Goal: Communication & Community: Answer question/provide support

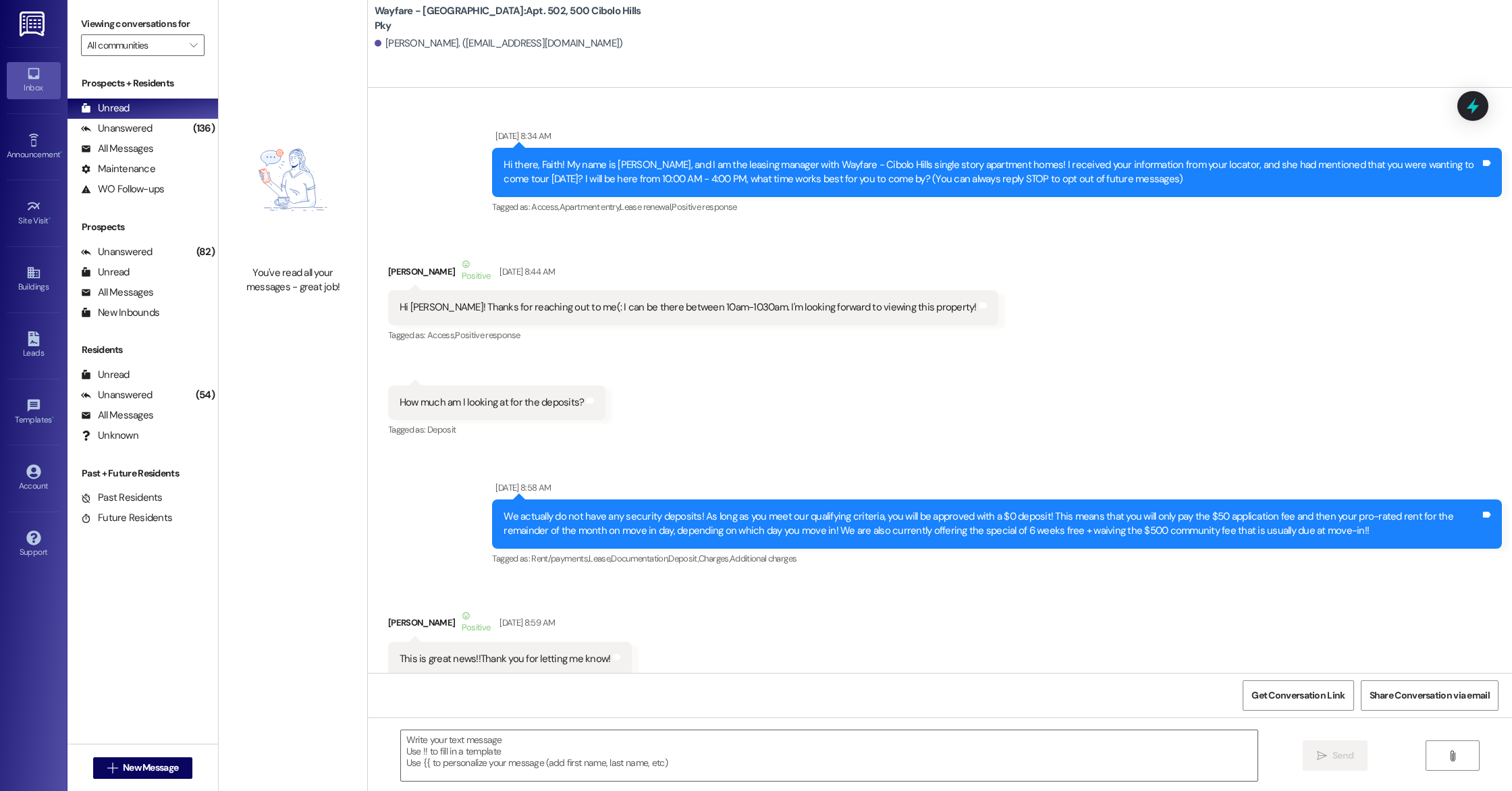
scroll to position [59109, 0]
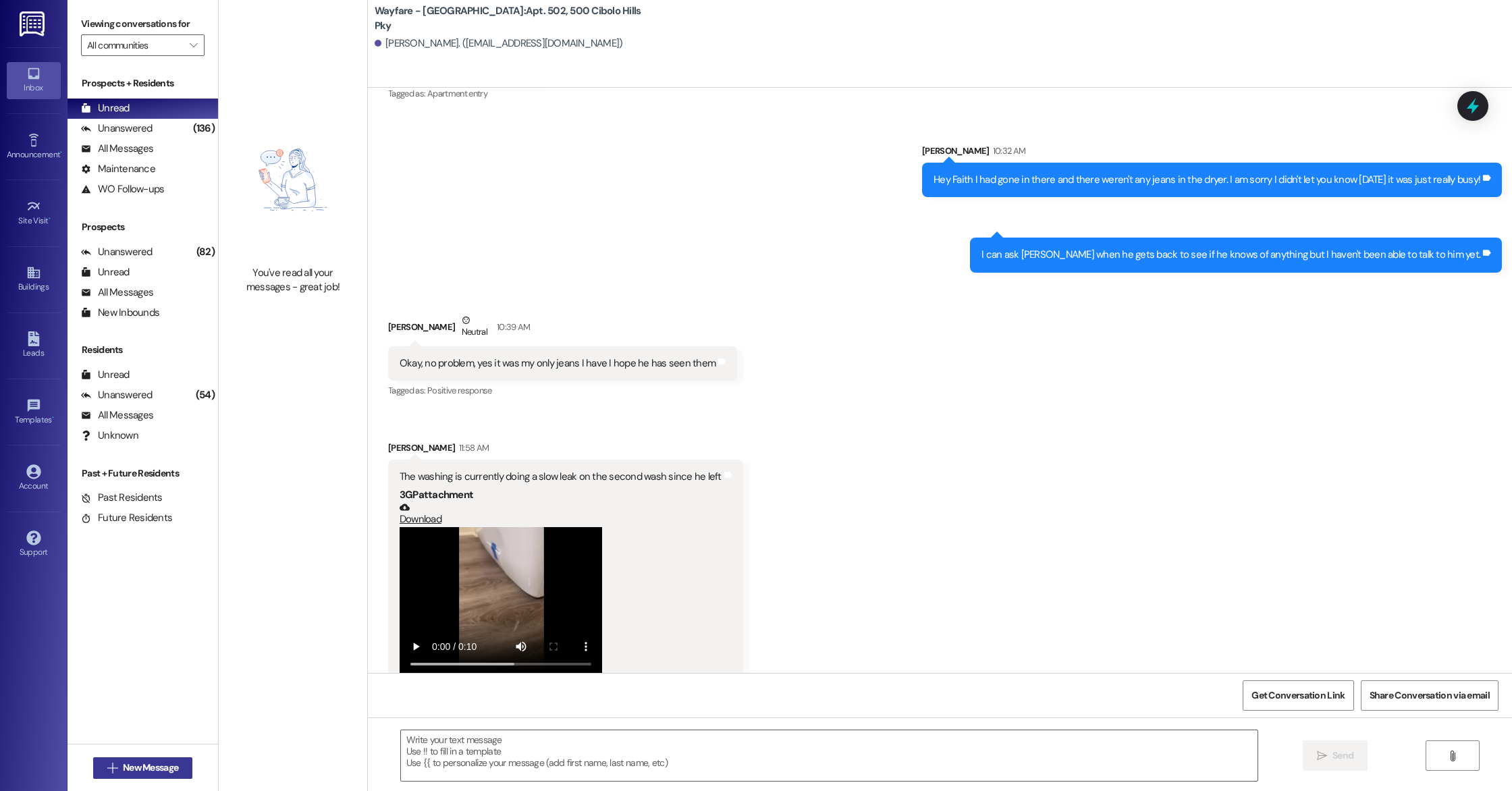
click at [183, 769] on button " New Message" at bounding box center [143, 769] width 100 height 22
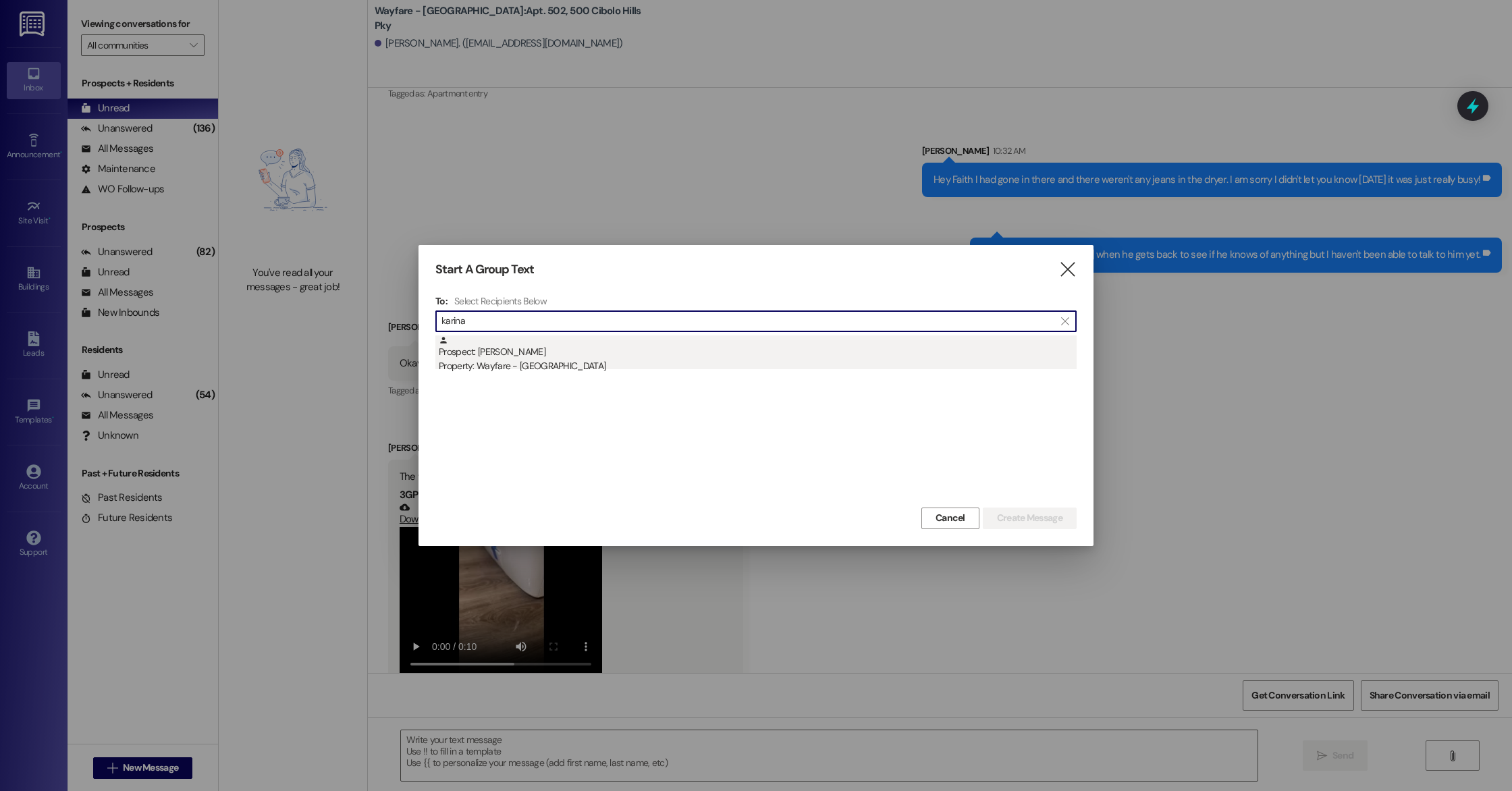
type input "karina"
click at [559, 343] on div "Prospect: karina valdez Property: Wayfare - Cibolo Hills" at bounding box center [757, 355] width 638 height 39
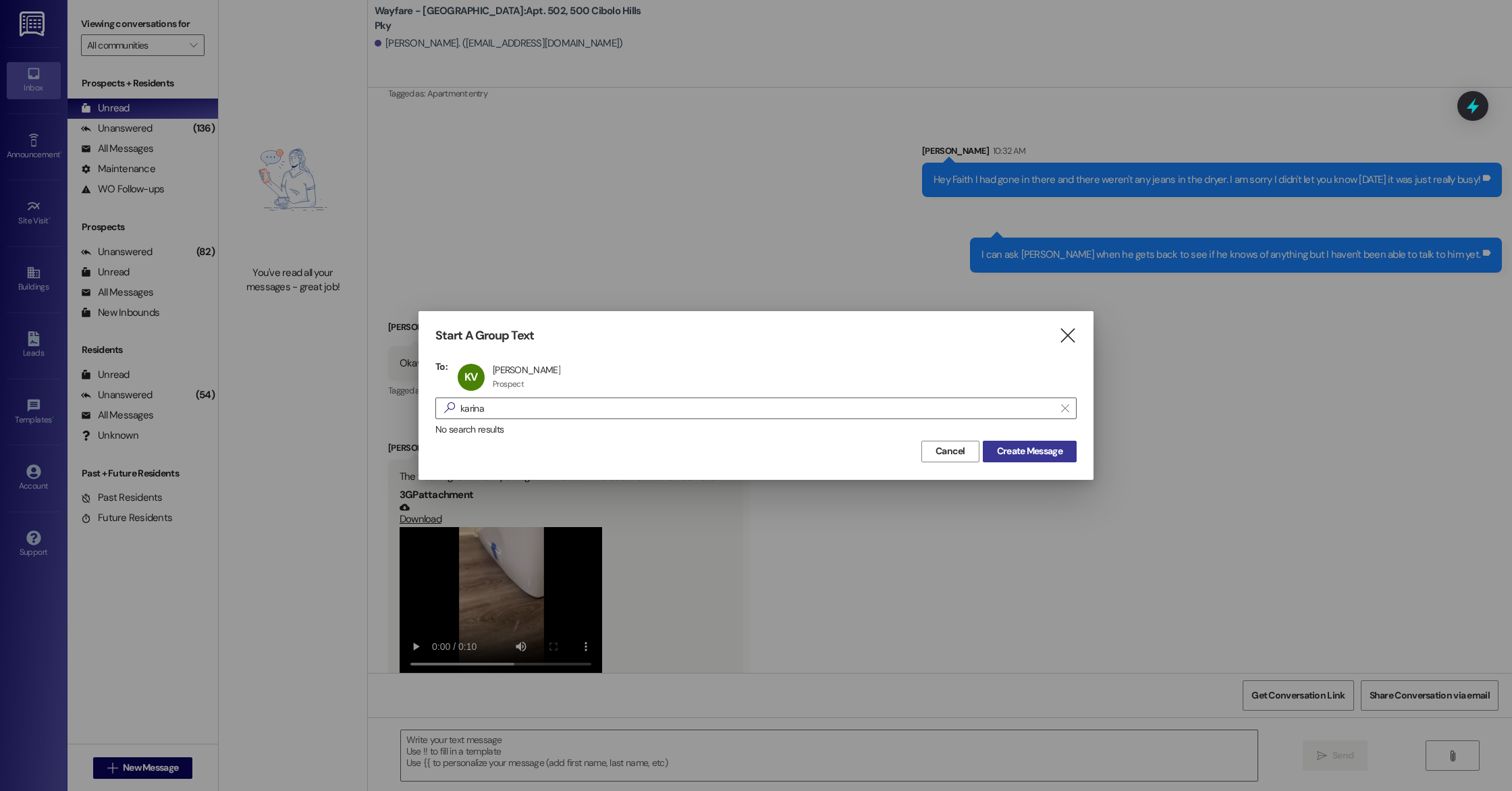
click at [1045, 448] on span "Create Message" at bounding box center [1029, 451] width 65 height 14
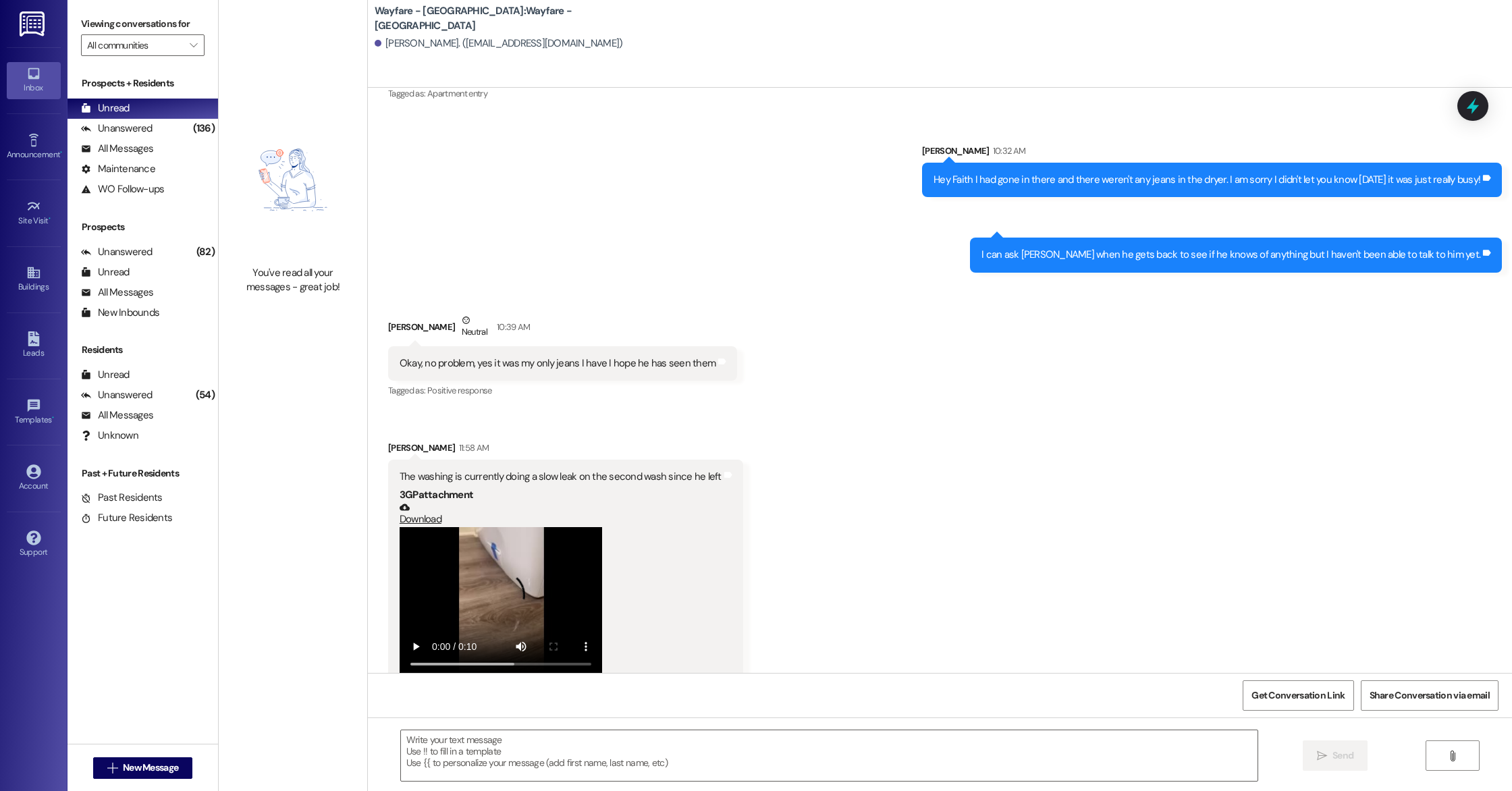
scroll to position [0, 0]
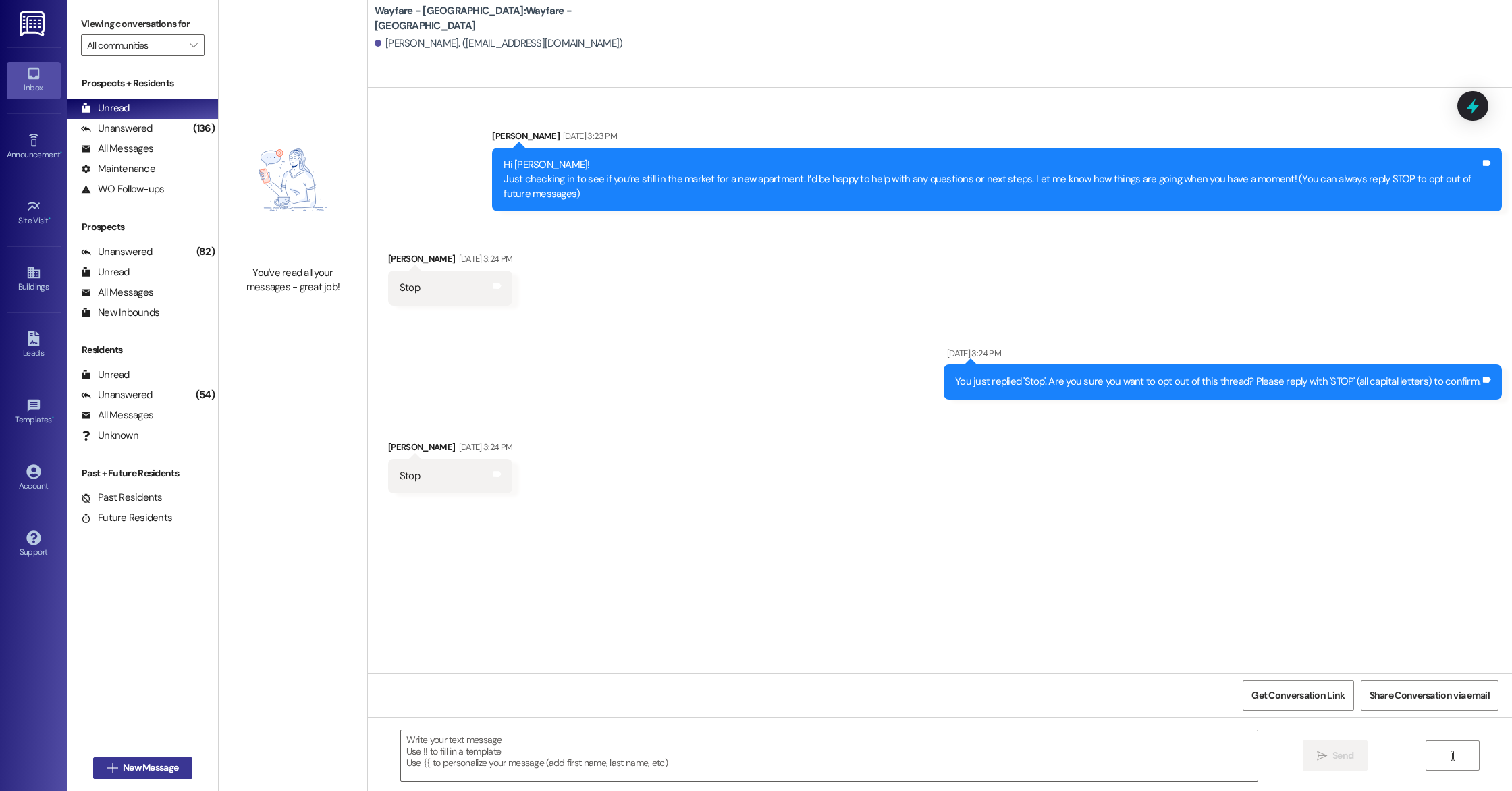
click at [139, 763] on span "New Message" at bounding box center [150, 767] width 55 height 14
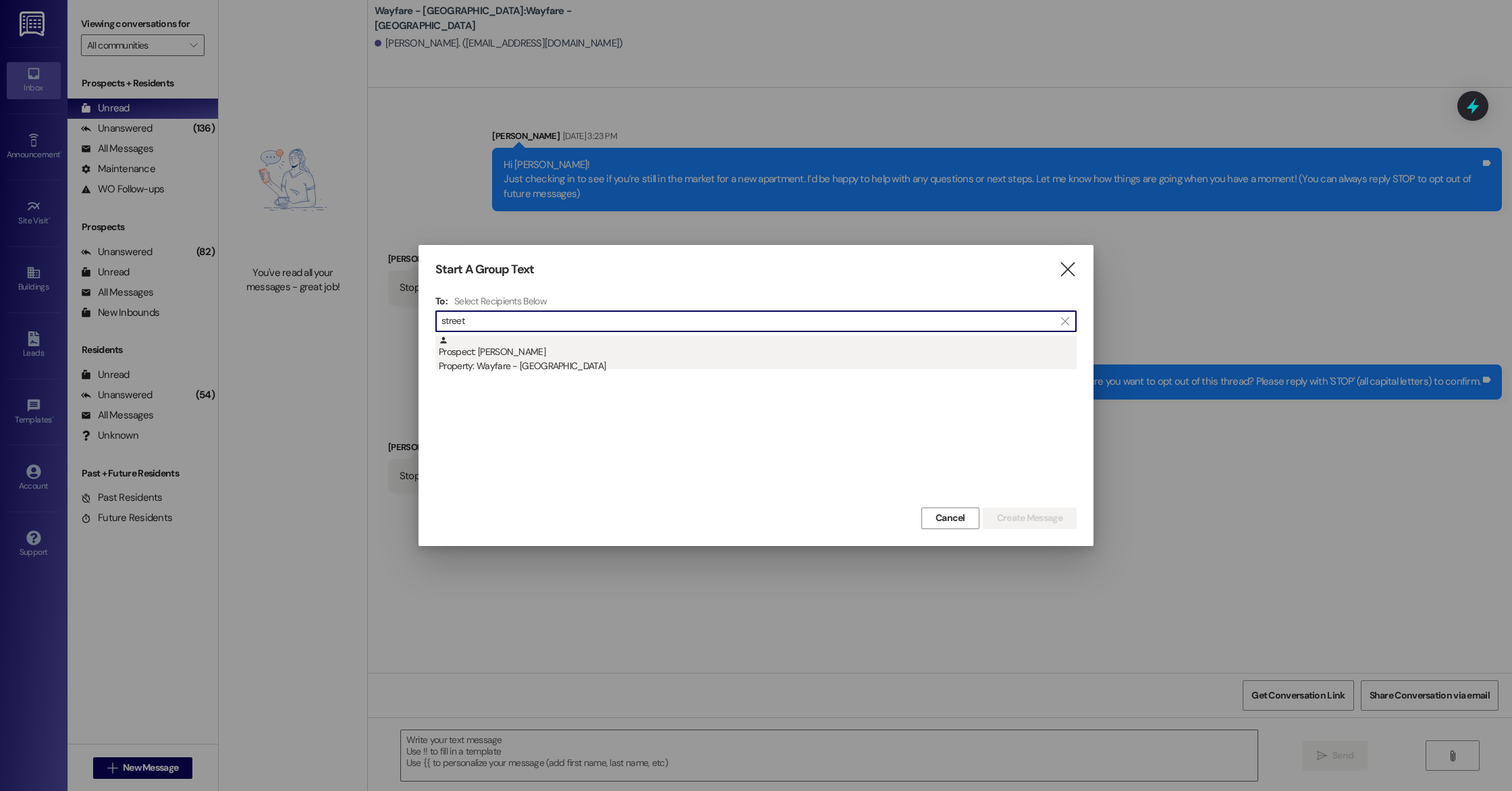
type input "street"
click at [483, 364] on div "Property: Wayfare - Cibolo Hills" at bounding box center [757, 365] width 638 height 14
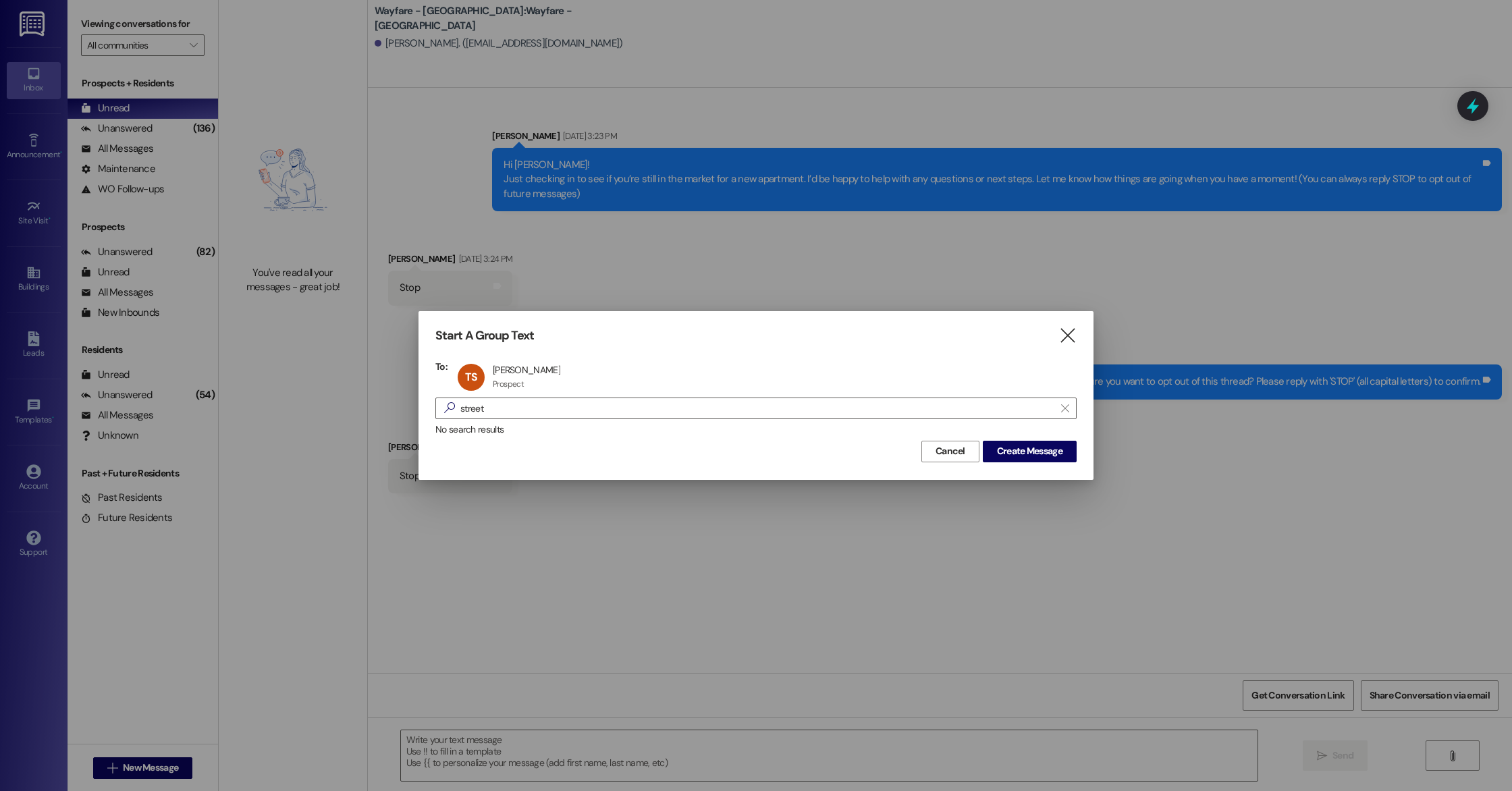
click at [1047, 438] on div "Cancel Create Message" at bounding box center [756, 450] width 641 height 25
click at [1044, 453] on span "Create Message" at bounding box center [1029, 451] width 65 height 14
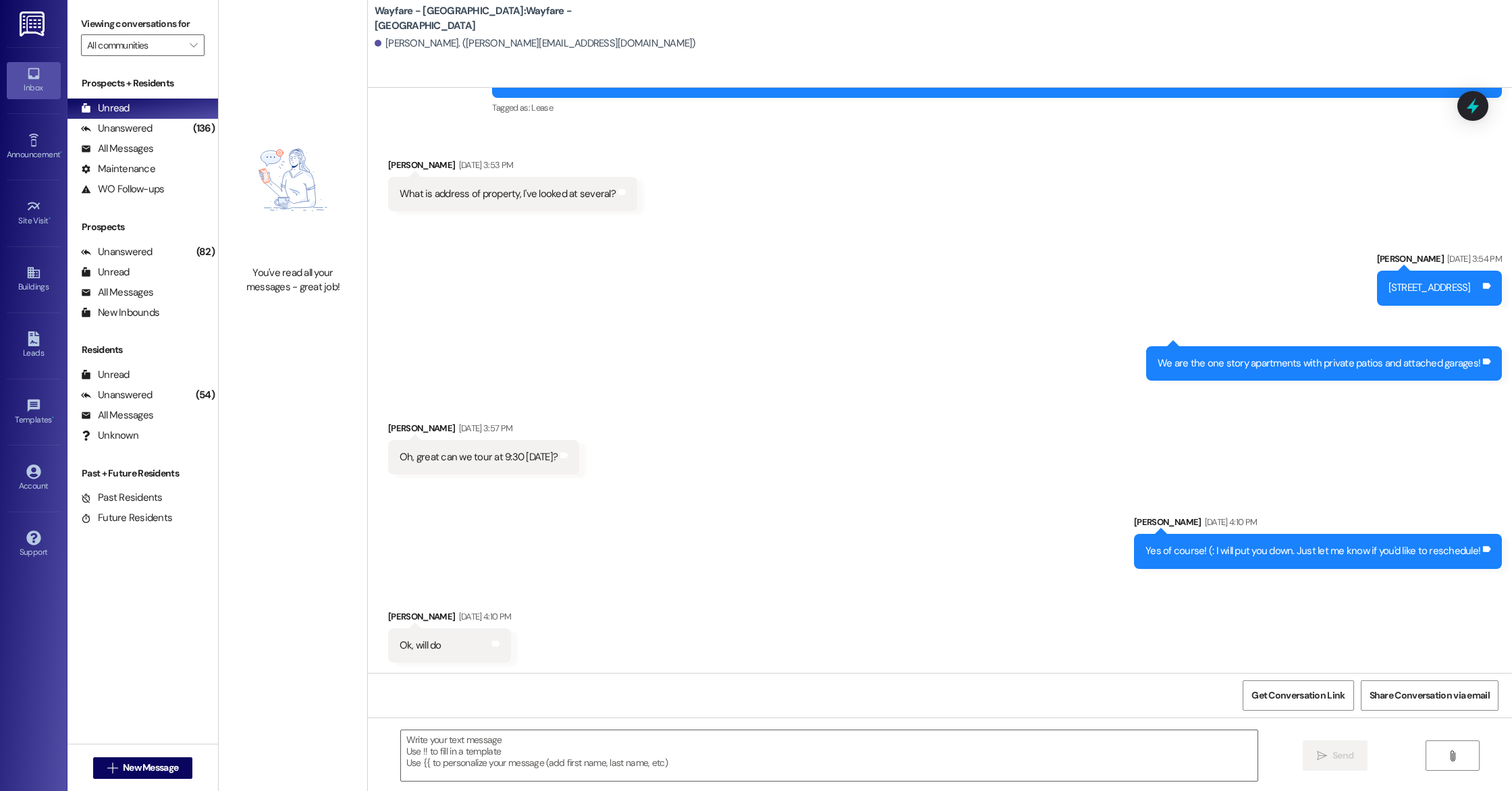
scroll to position [129, 0]
click at [461, 758] on textarea at bounding box center [829, 755] width 857 height 50
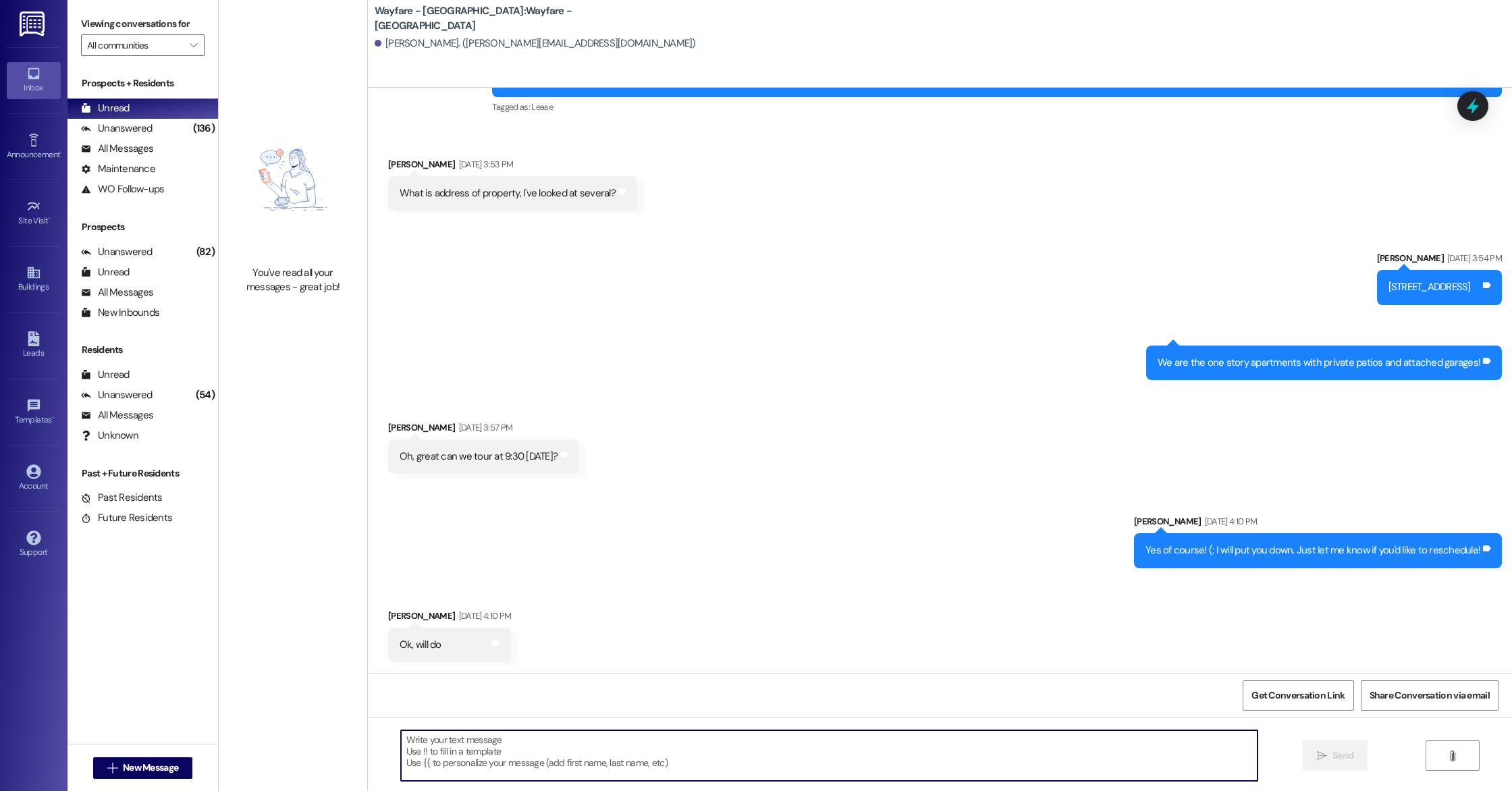
click at [502, 728] on div " Send " at bounding box center [939, 768] width 1144 height 101
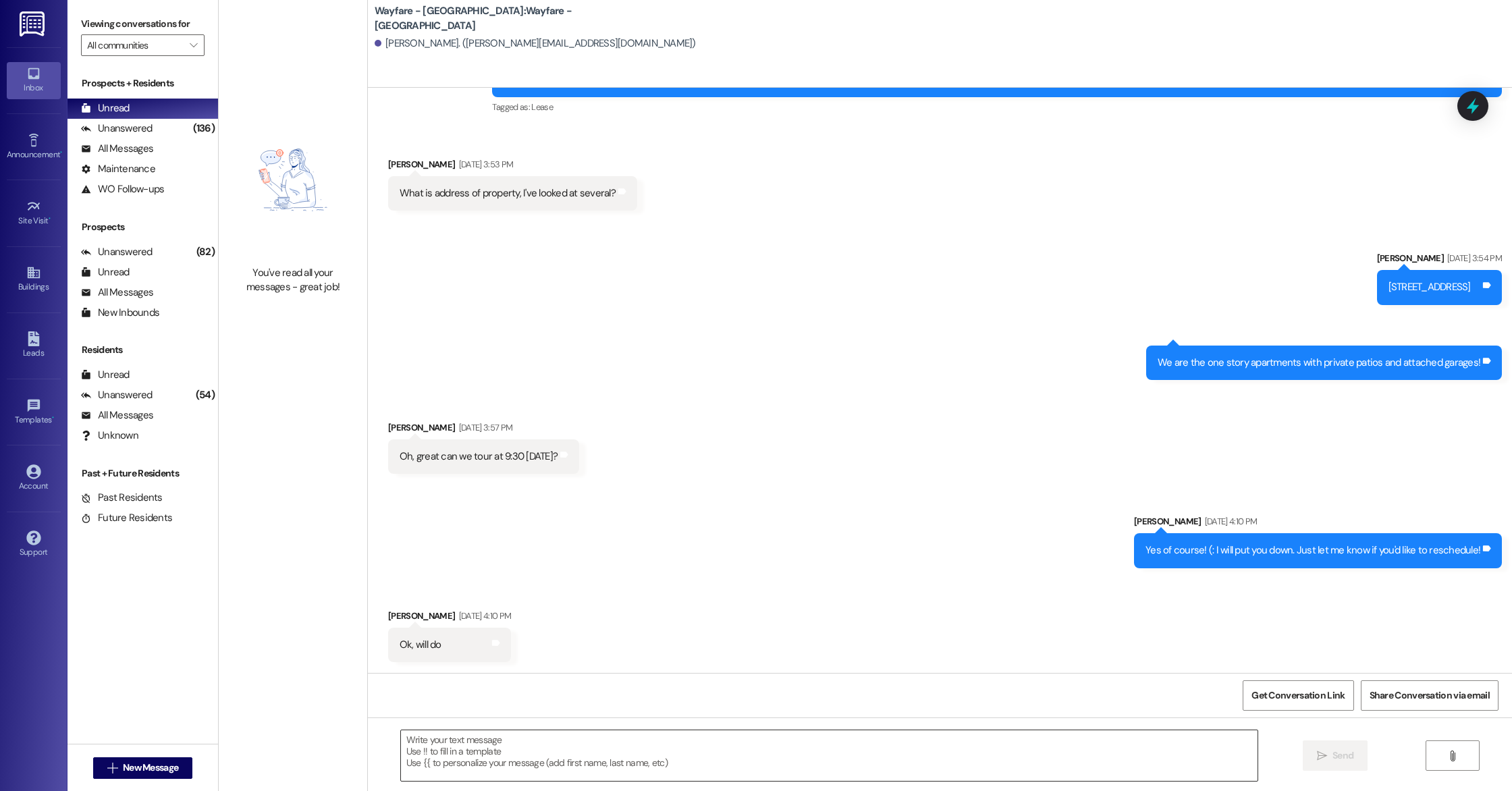
click at [430, 746] on textarea at bounding box center [829, 755] width 857 height 50
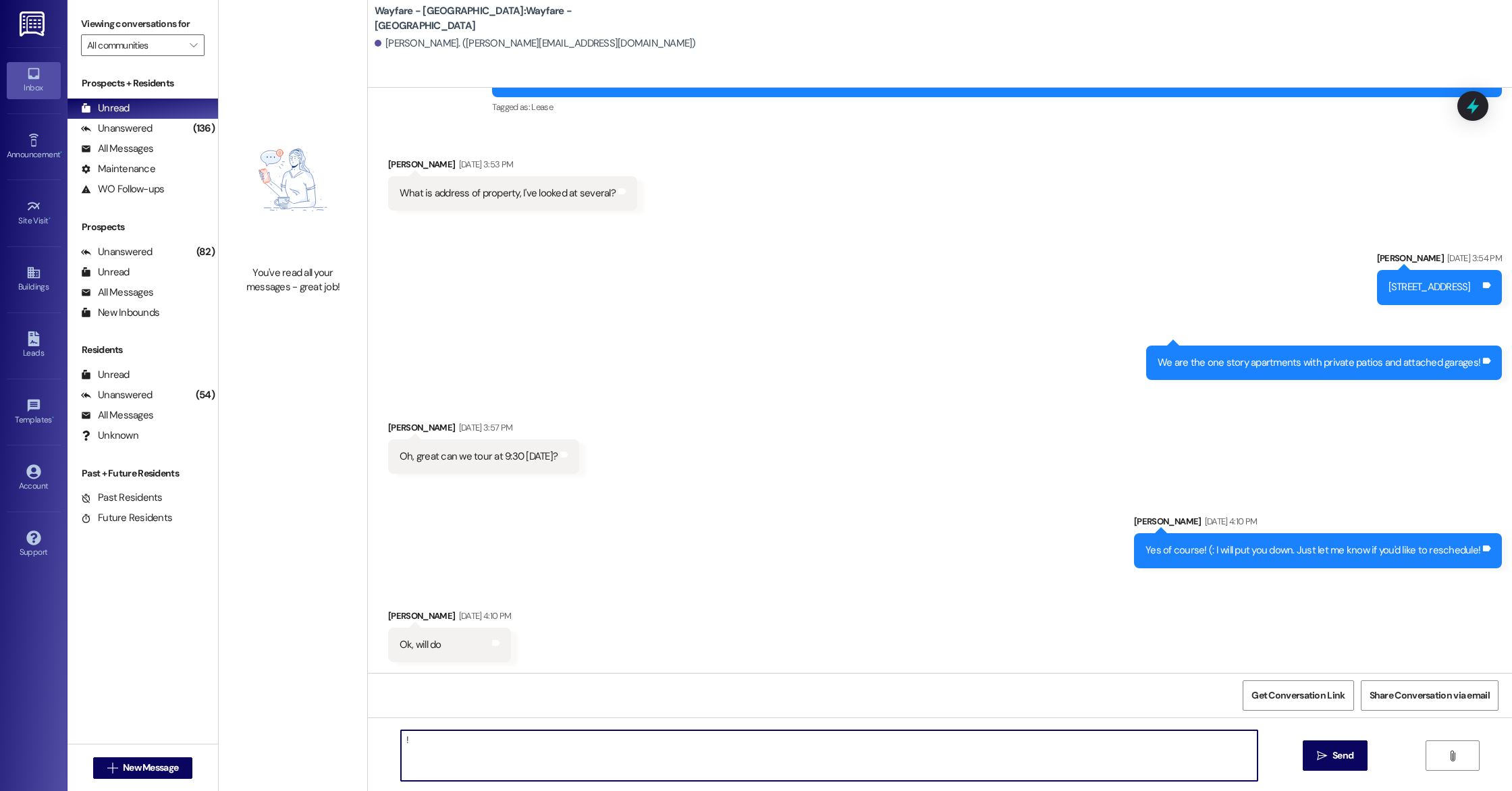
type textarea "!!"
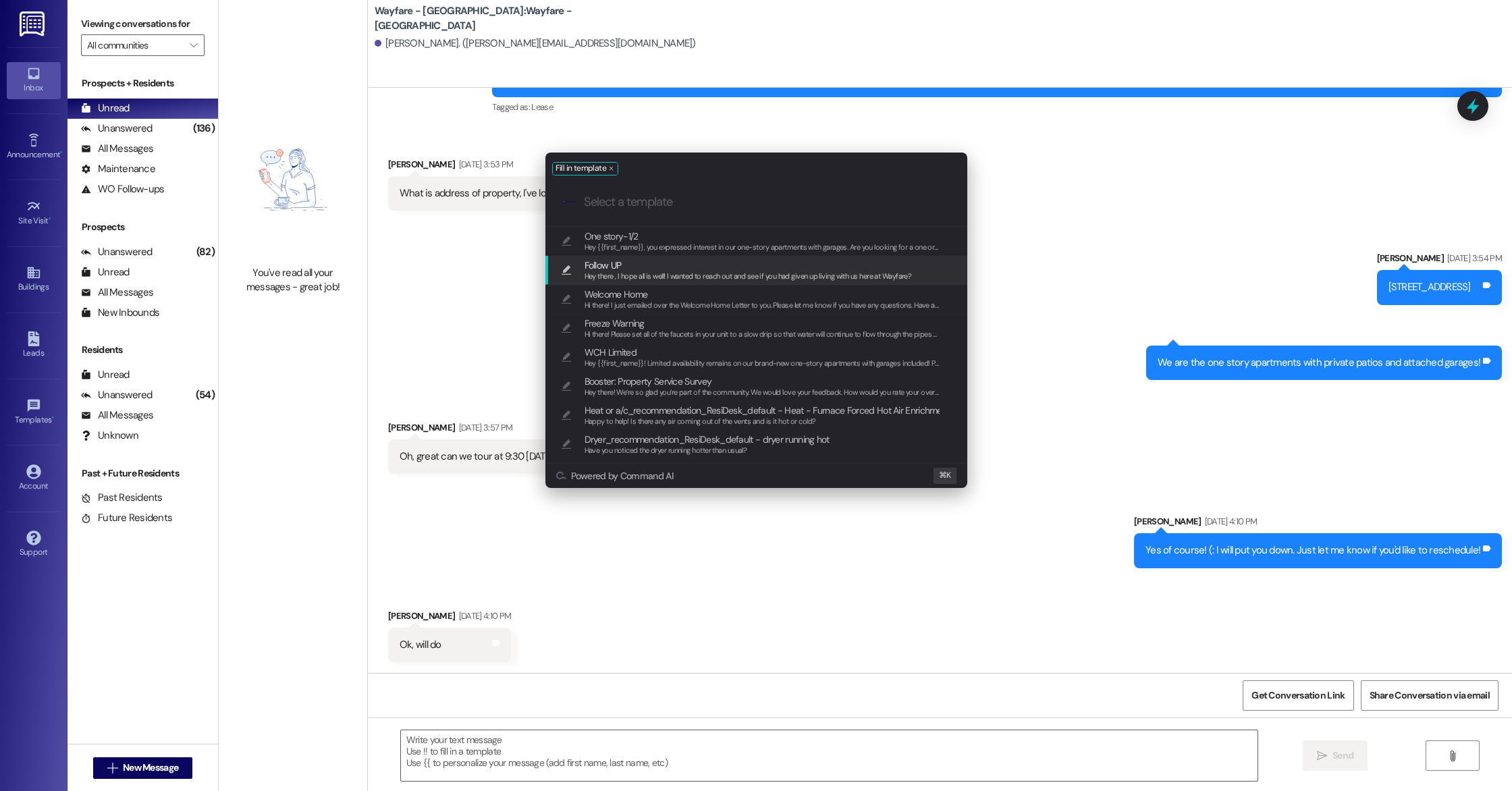
drag, startPoint x: 761, startPoint y: 266, endPoint x: 1021, endPoint y: 384, distance: 285.5
click at [761, 267] on span "Follow UP" at bounding box center [748, 265] width 328 height 15
type textarea "Hey there , I hope all is well! I wanted to reach out and see if you had given …"
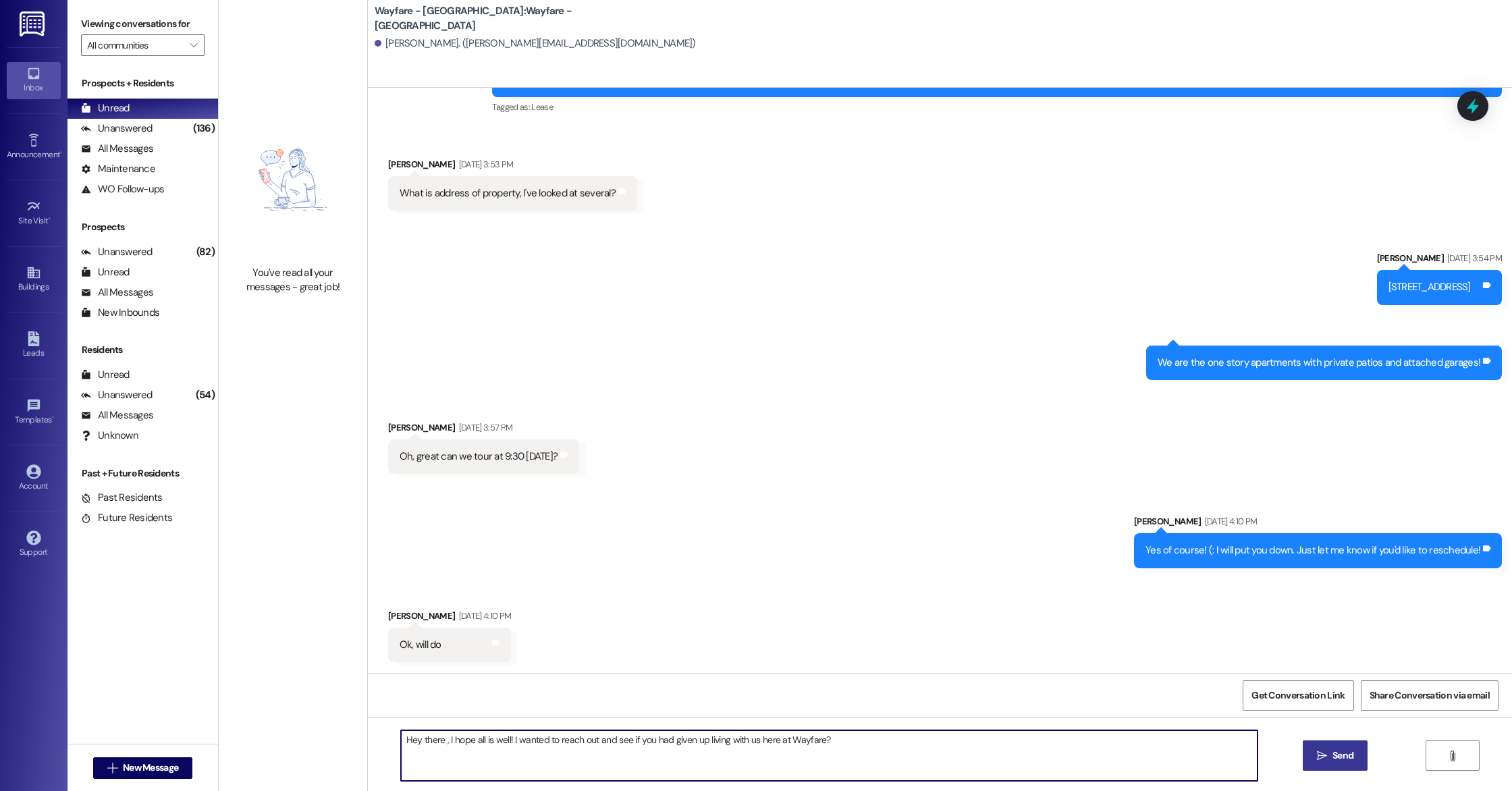
click at [1305, 746] on button " Send" at bounding box center [1335, 755] width 65 height 30
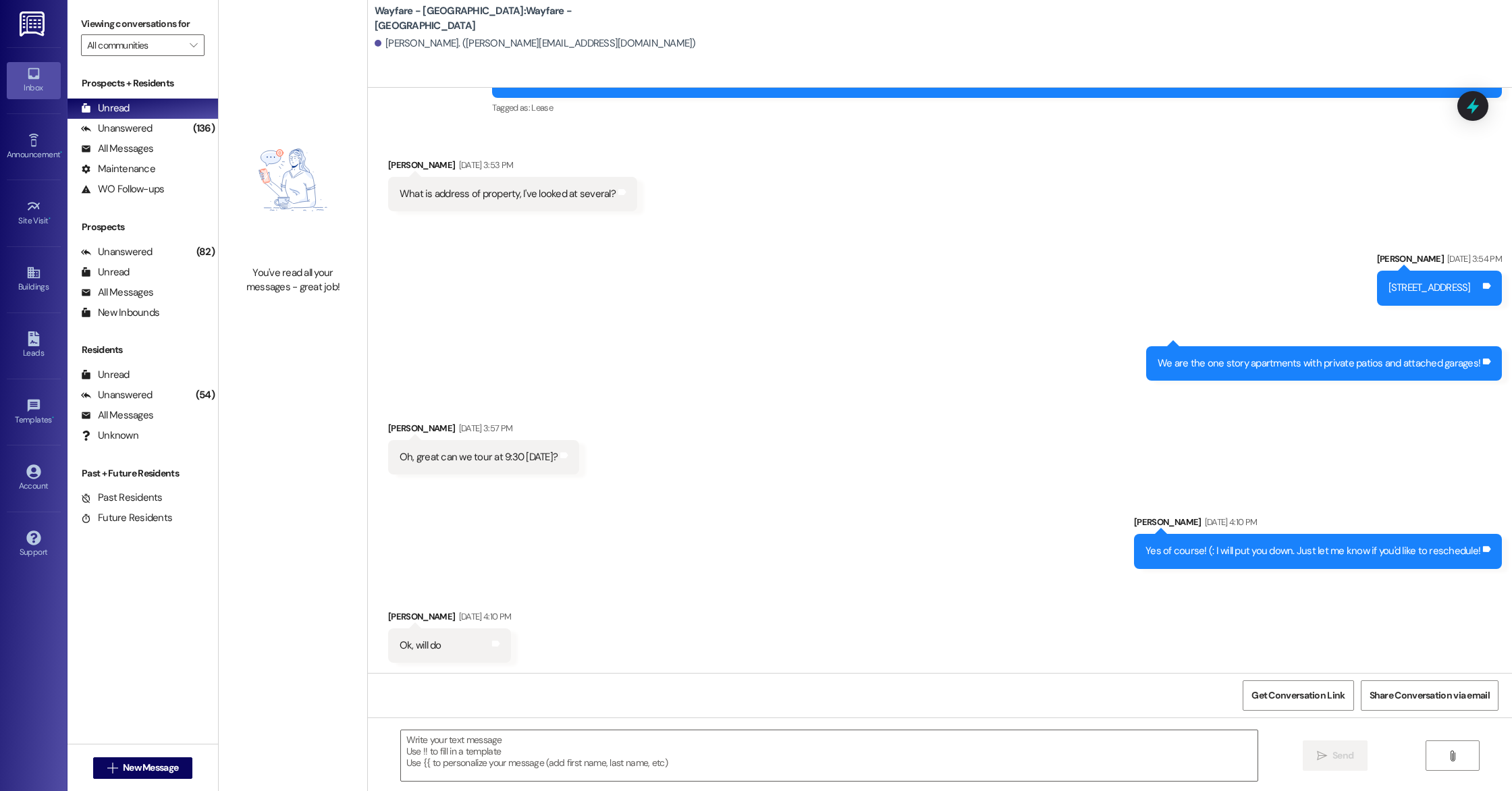
scroll to position [223, 0]
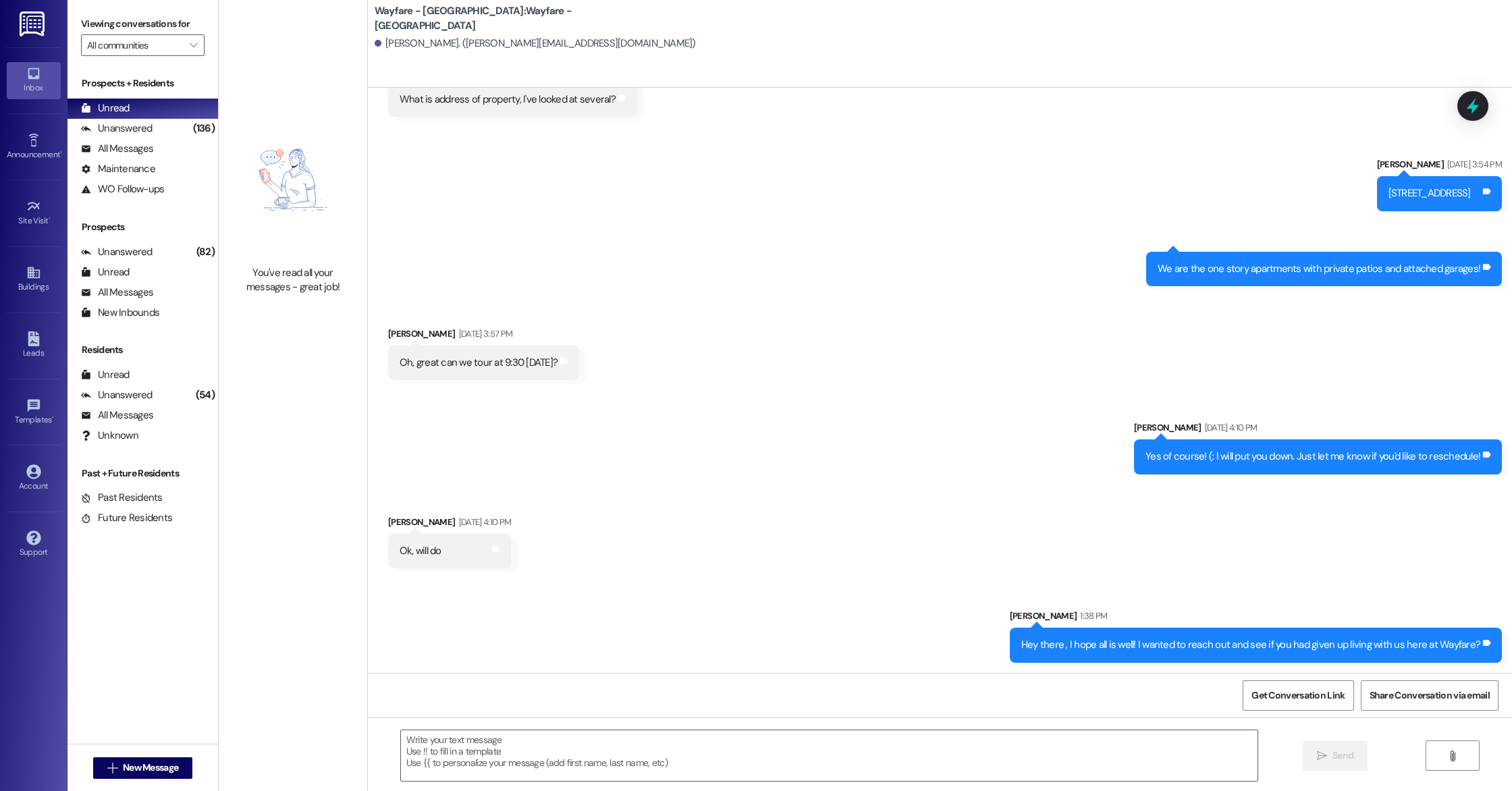
click at [1113, 641] on div "Hey there , I hope all is well! I wanted to reach out and see if you had given …" at bounding box center [1251, 644] width 459 height 14
copy div "Hey there , I hope all is well! I wanted to reach out and see if you had given …"
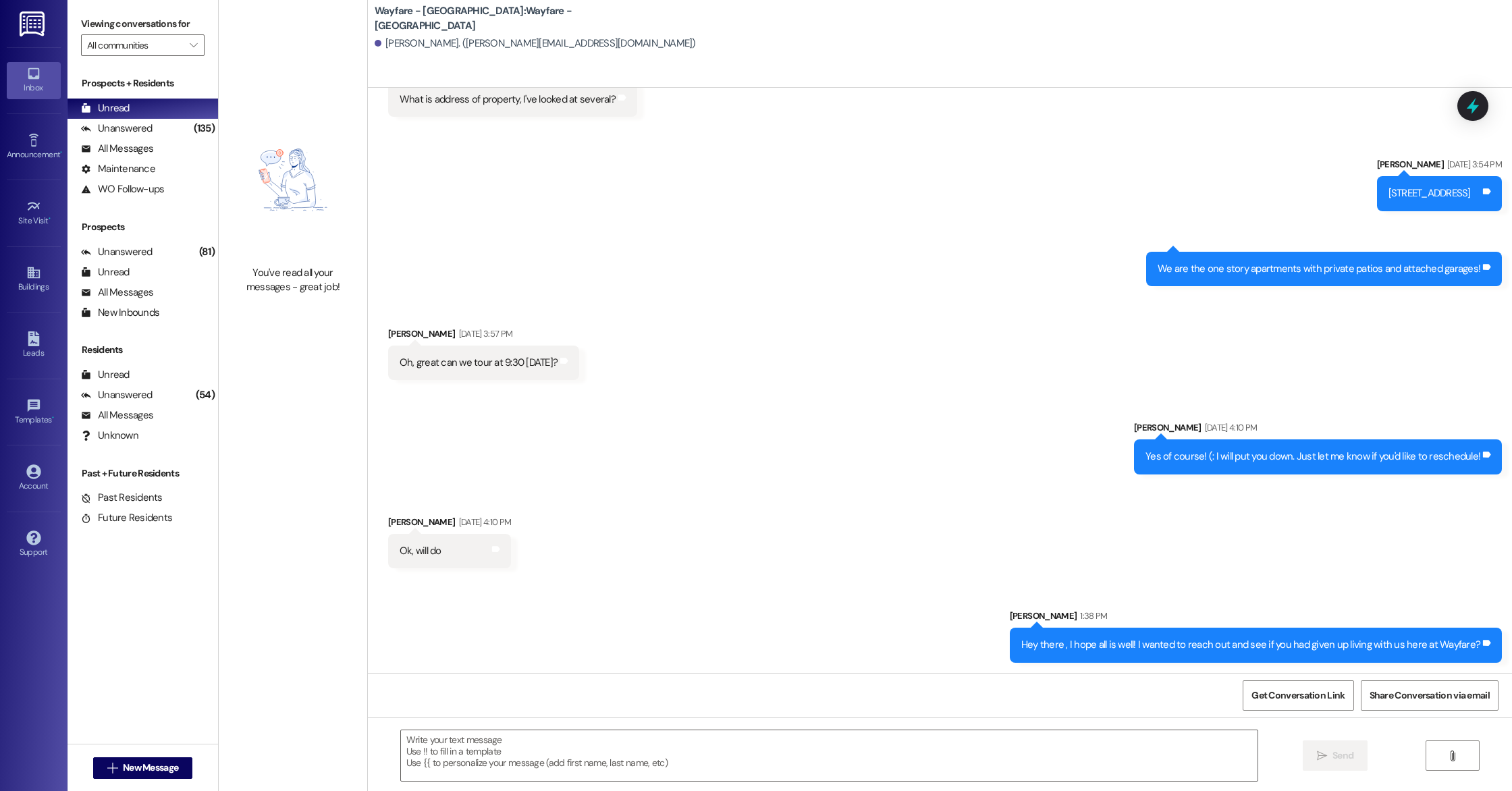
click at [57, 761] on div "Inbox Go to Inbox Announcement • Send A Text Announcement Site Visit • Go to Si…" at bounding box center [34, 396] width 68 height 791
click at [105, 765] on span " New Message" at bounding box center [143, 767] width 77 height 14
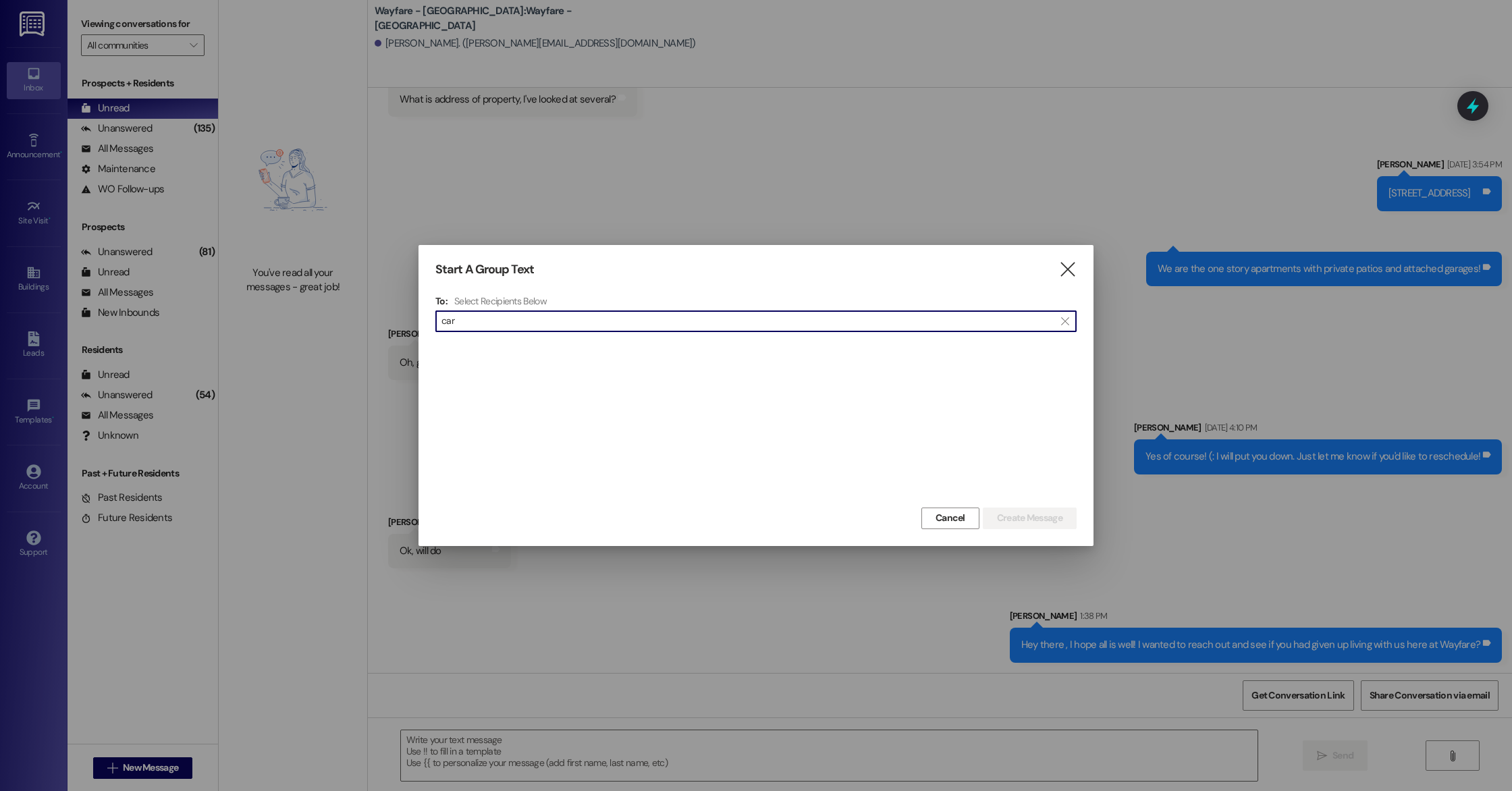
scroll to position [0, 0]
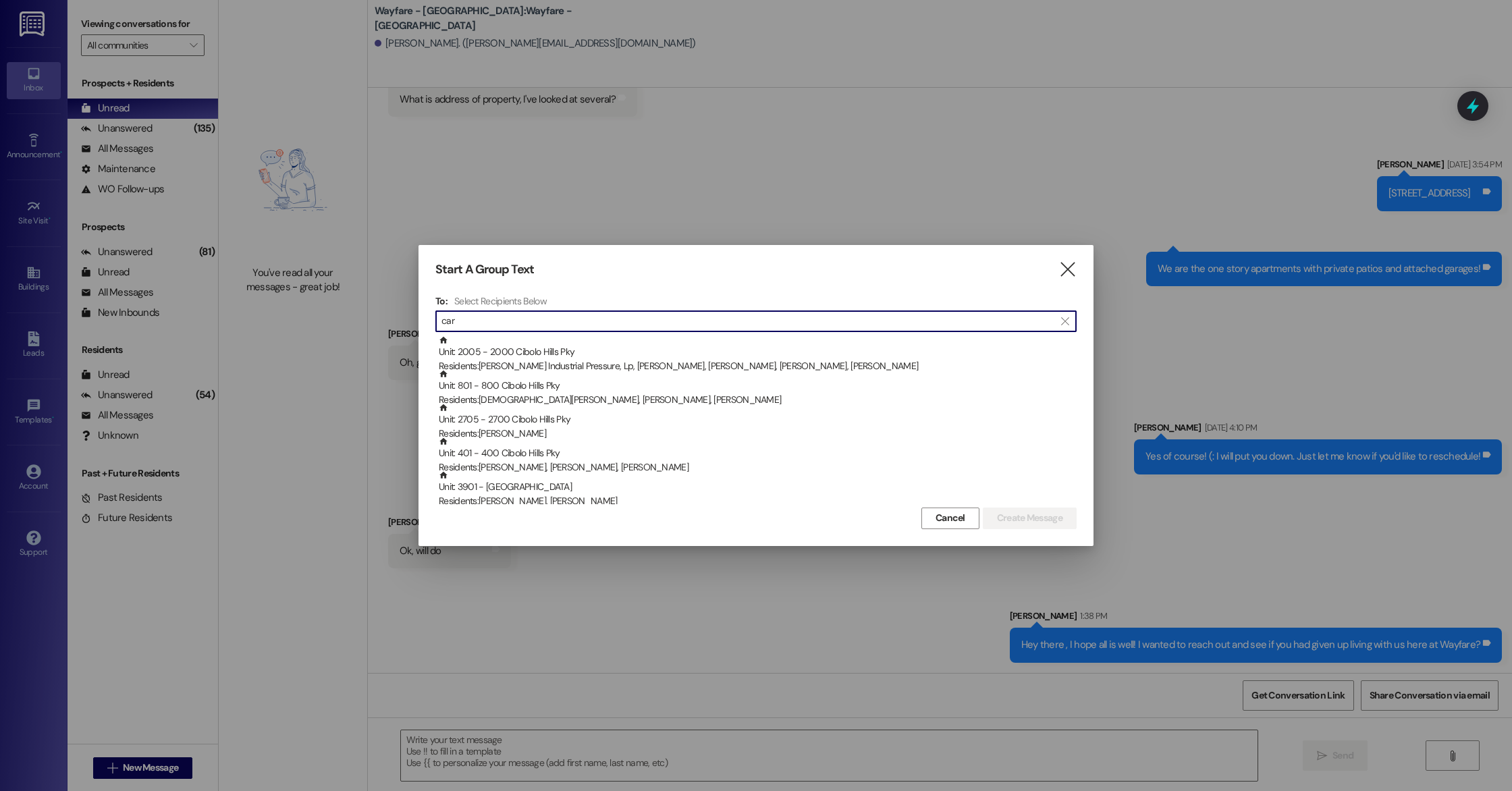
click at [536, 316] on input "car" at bounding box center [748, 321] width 613 height 19
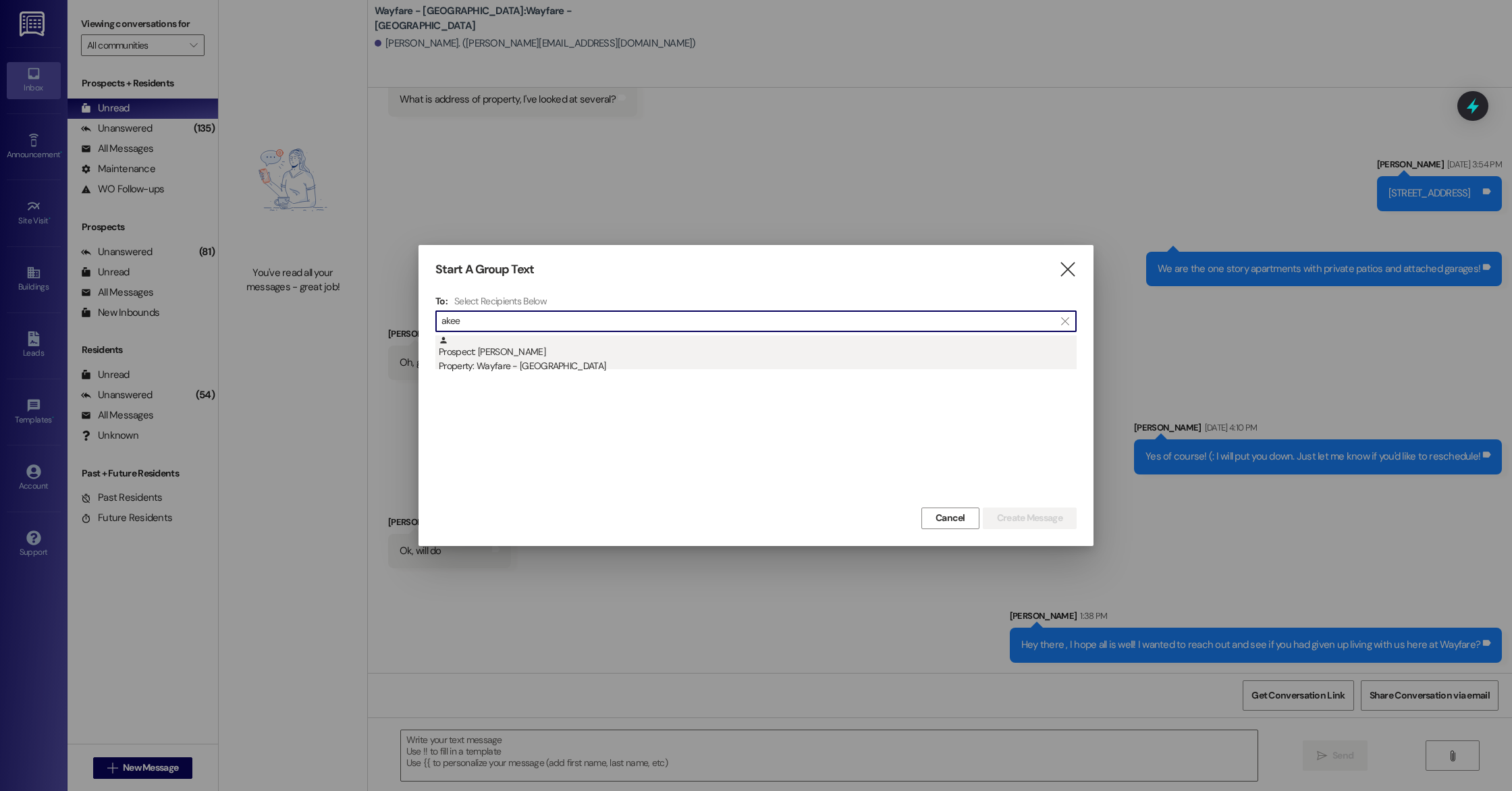
type input "akee"
click at [544, 342] on div "Prospect: Akeem Carr Property: Wayfare - Cibolo Hills" at bounding box center [757, 355] width 638 height 39
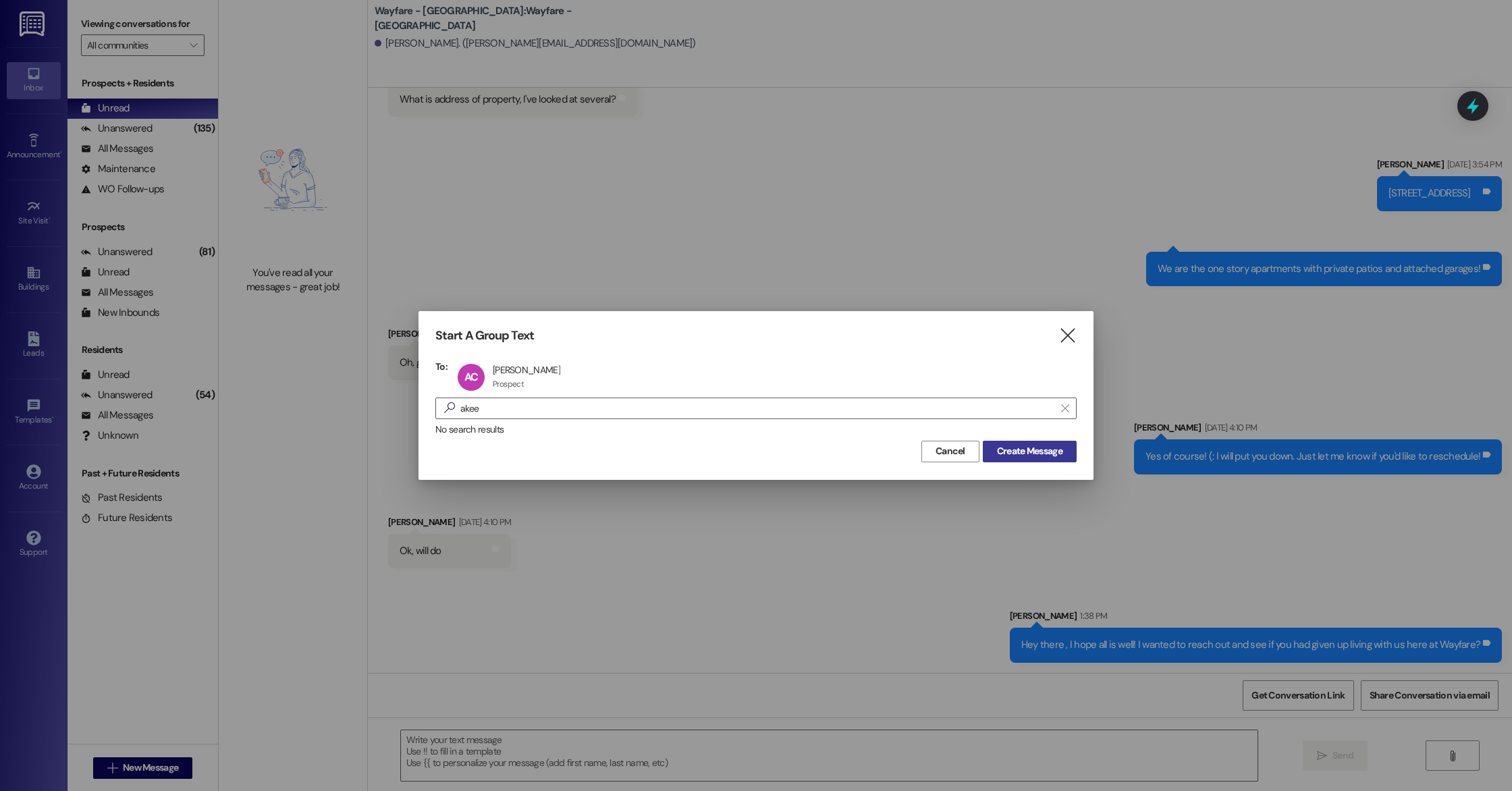
click at [1024, 452] on span "Create Message" at bounding box center [1029, 451] width 65 height 14
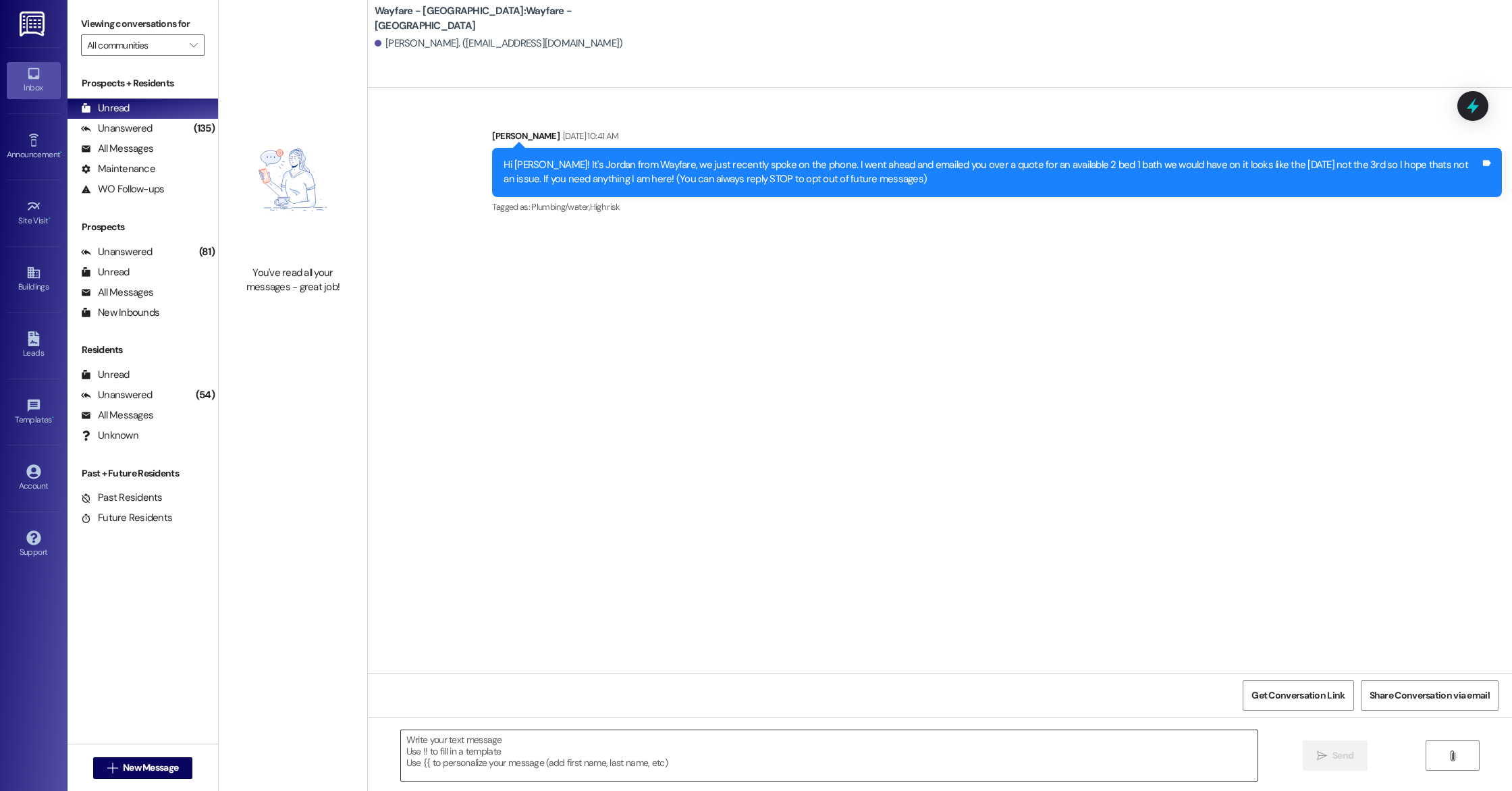
click at [582, 752] on textarea at bounding box center [829, 755] width 857 height 50
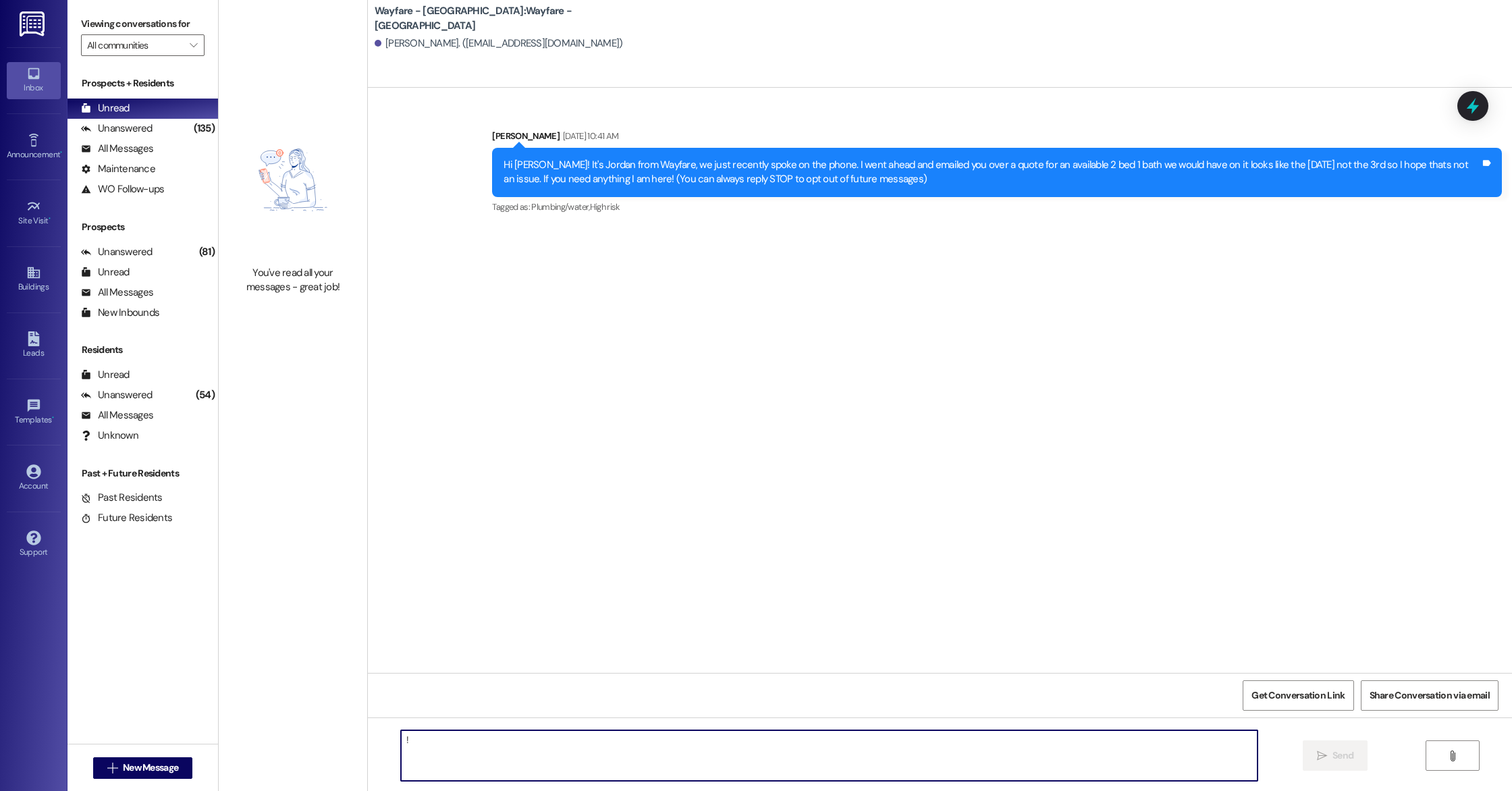
type textarea "!!"
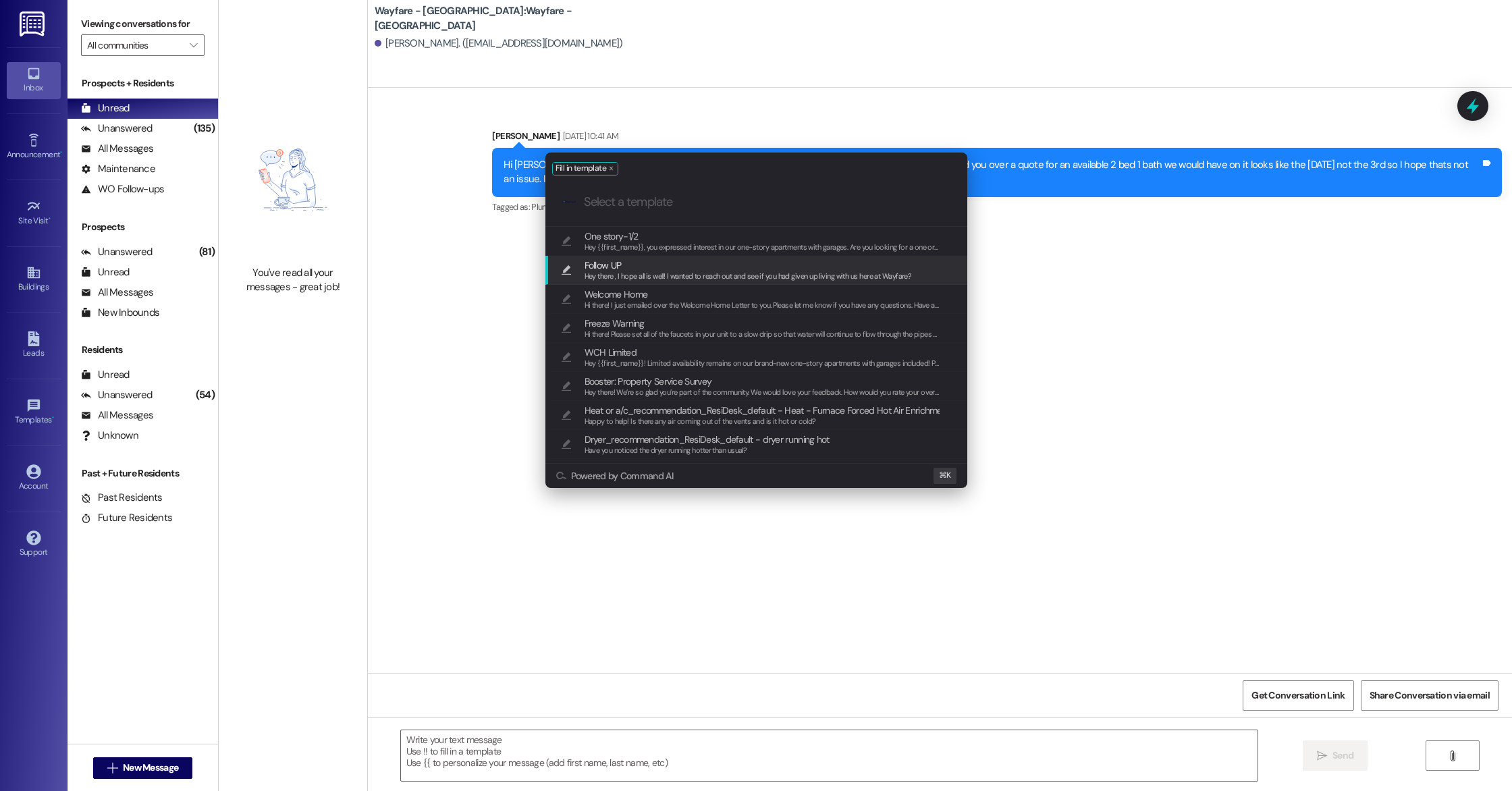
click at [699, 272] on span "Hey there , I hope all is well! I wanted to reach out and see if you had given …" at bounding box center [748, 276] width 328 height 9
type textarea "Hey there , I hope all is well! I wanted to reach out and see if you had given …"
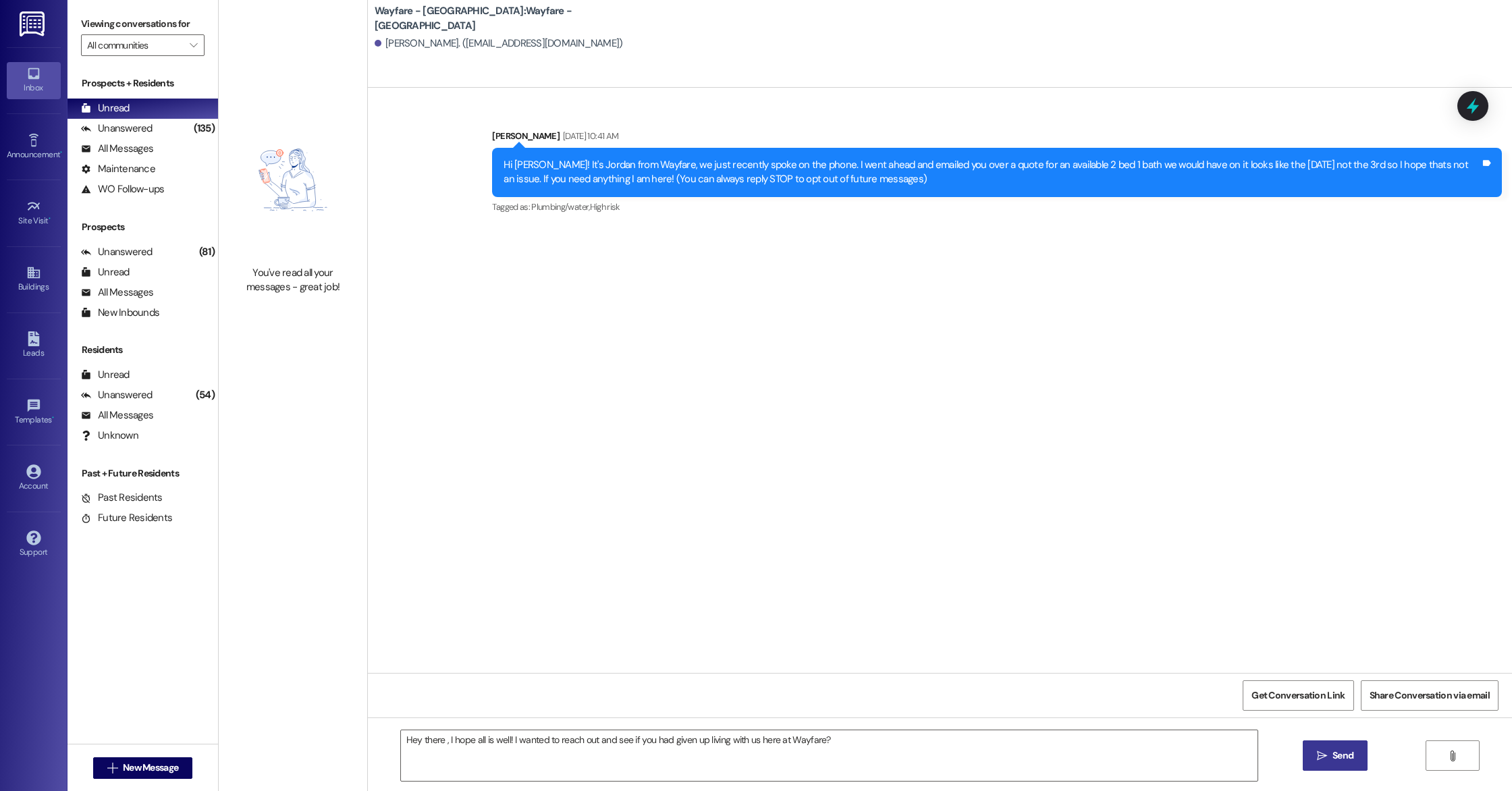
drag, startPoint x: 1319, startPoint y: 764, endPoint x: 1355, endPoint y: 724, distance: 53.8
click at [1319, 764] on button " Send" at bounding box center [1335, 755] width 65 height 30
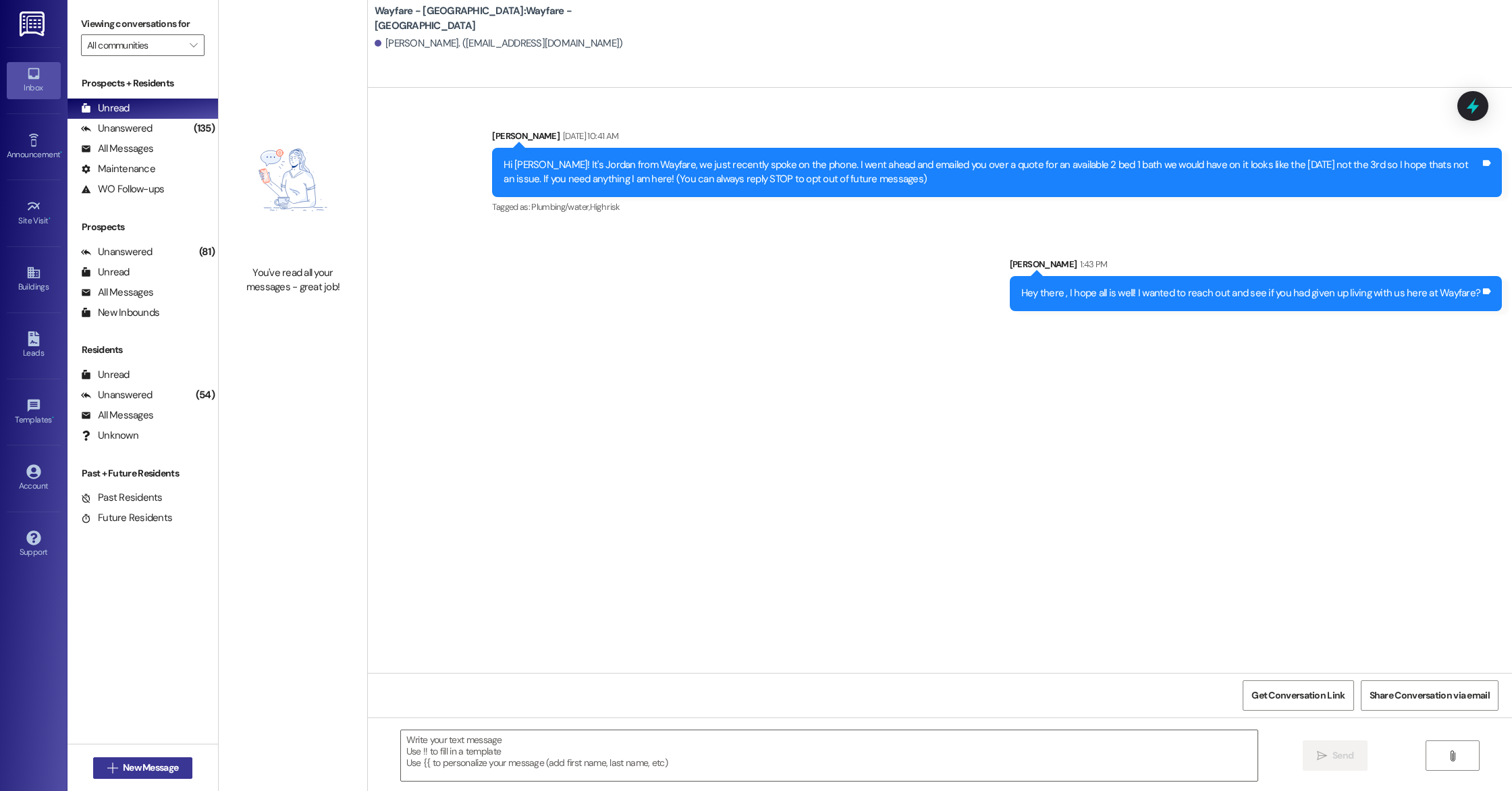
click at [123, 765] on span "New Message" at bounding box center [150, 767] width 55 height 14
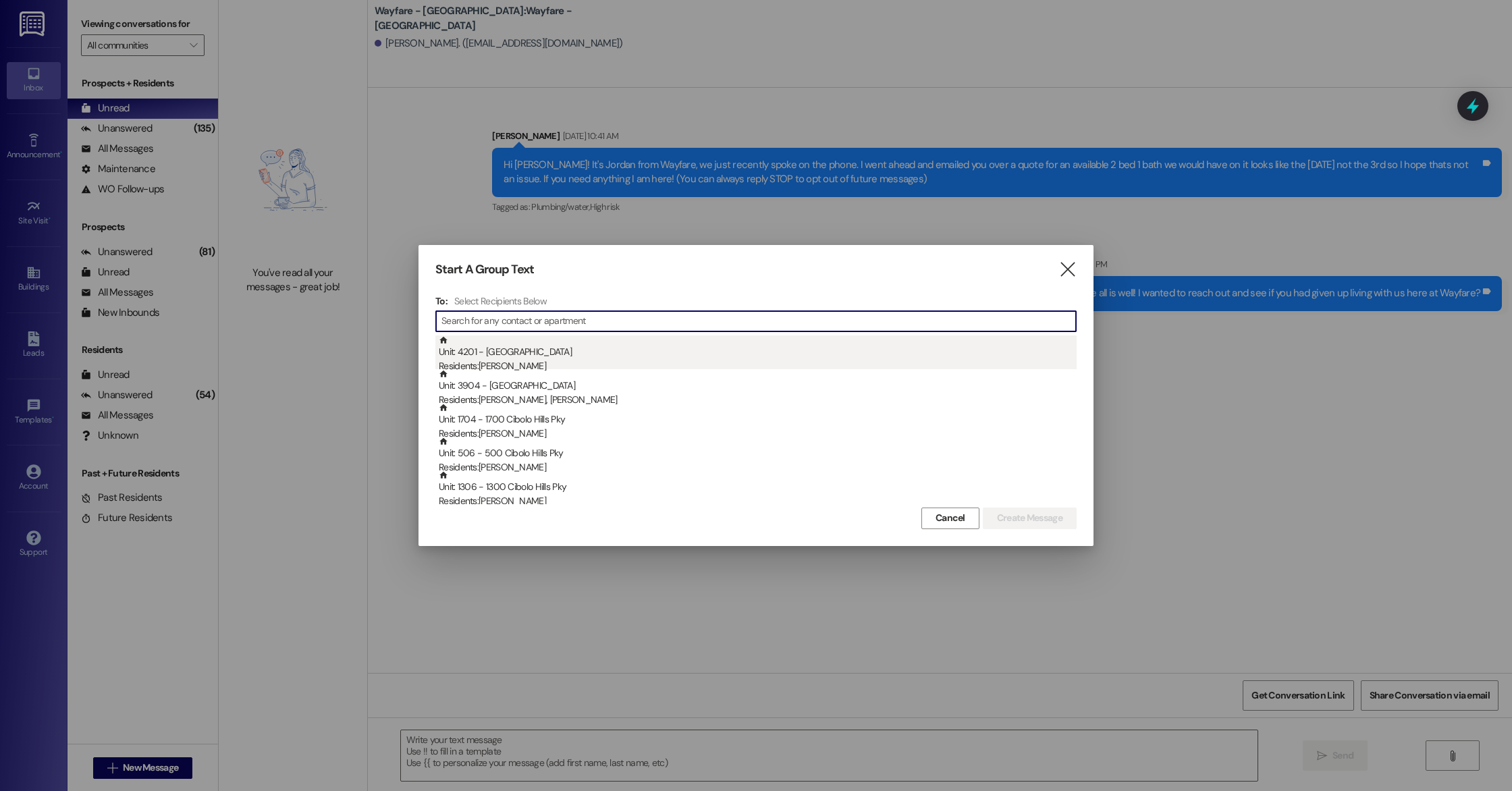
type input ","
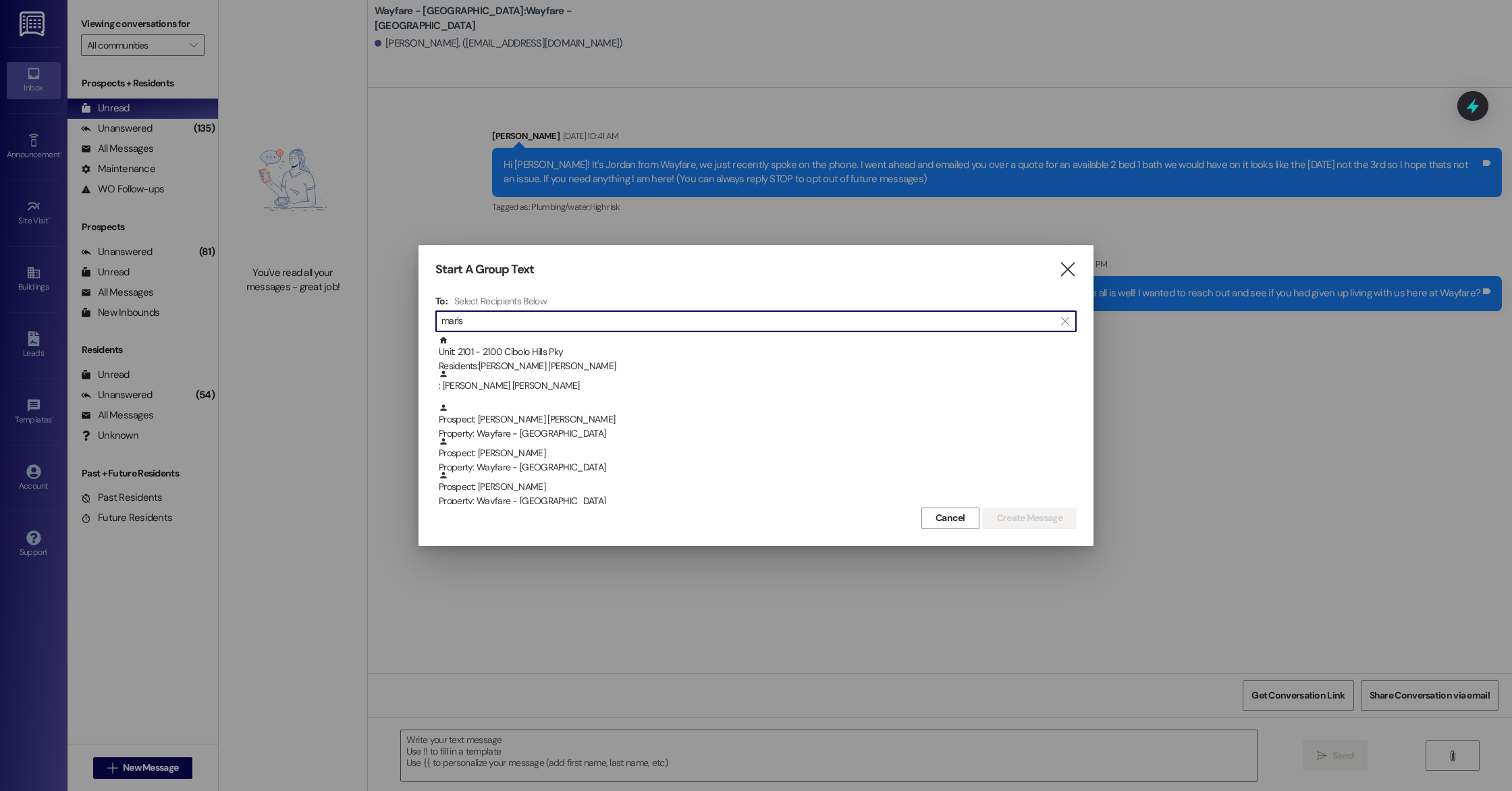
type input "maris"
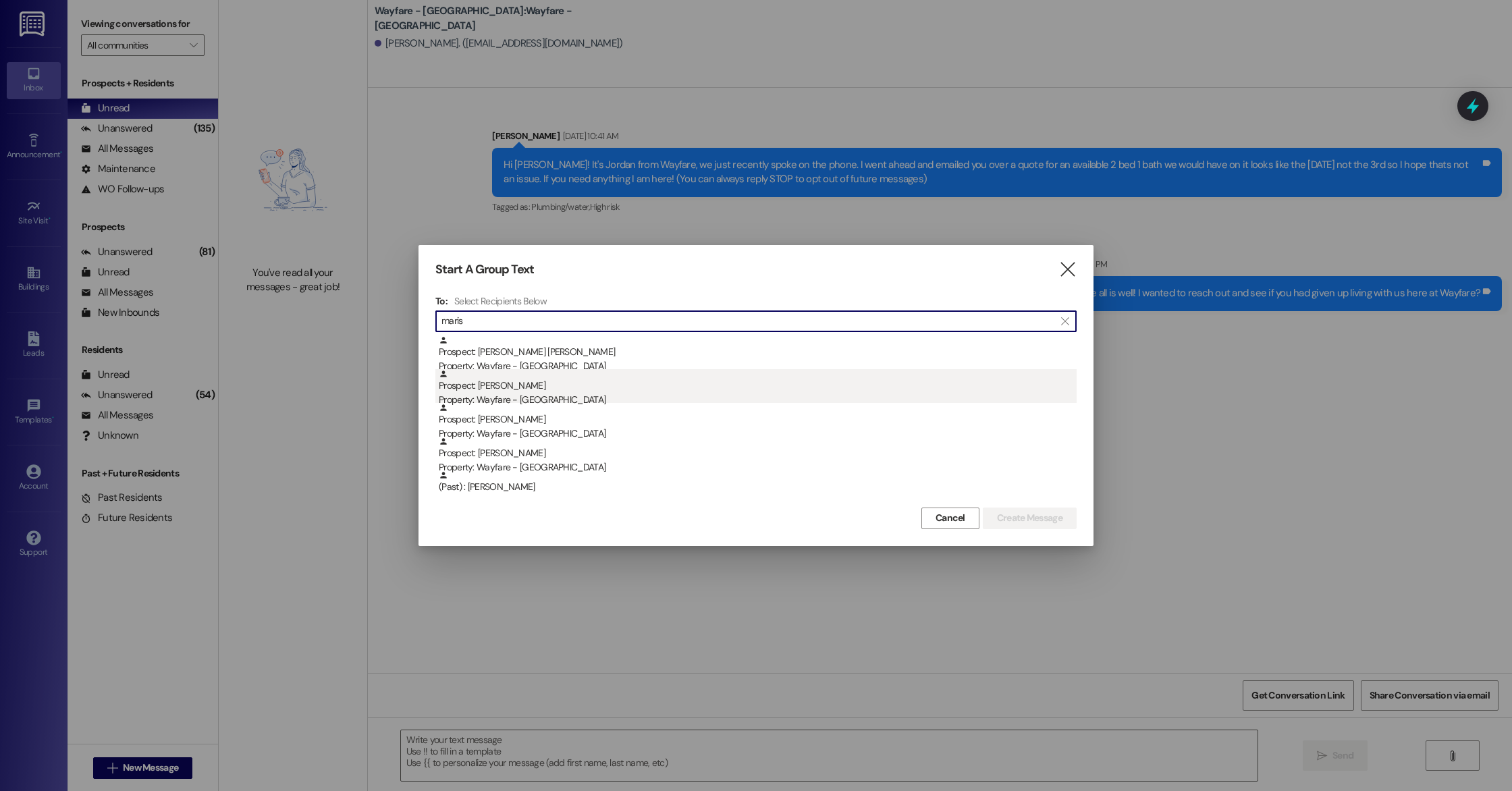
scroll to position [65, 0]
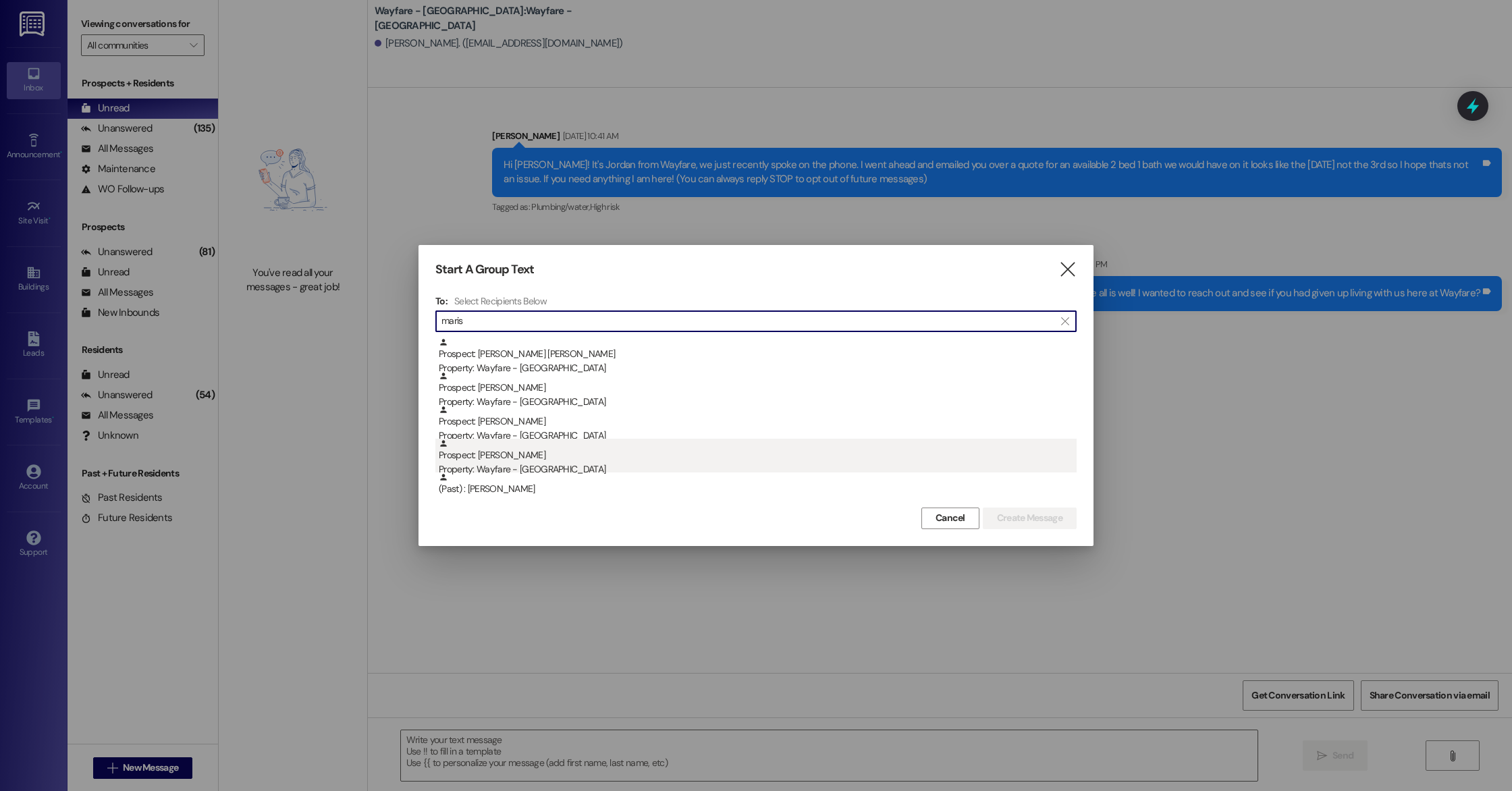
click at [550, 463] on div "Property: Wayfare - Cibolo Hills" at bounding box center [757, 469] width 638 height 14
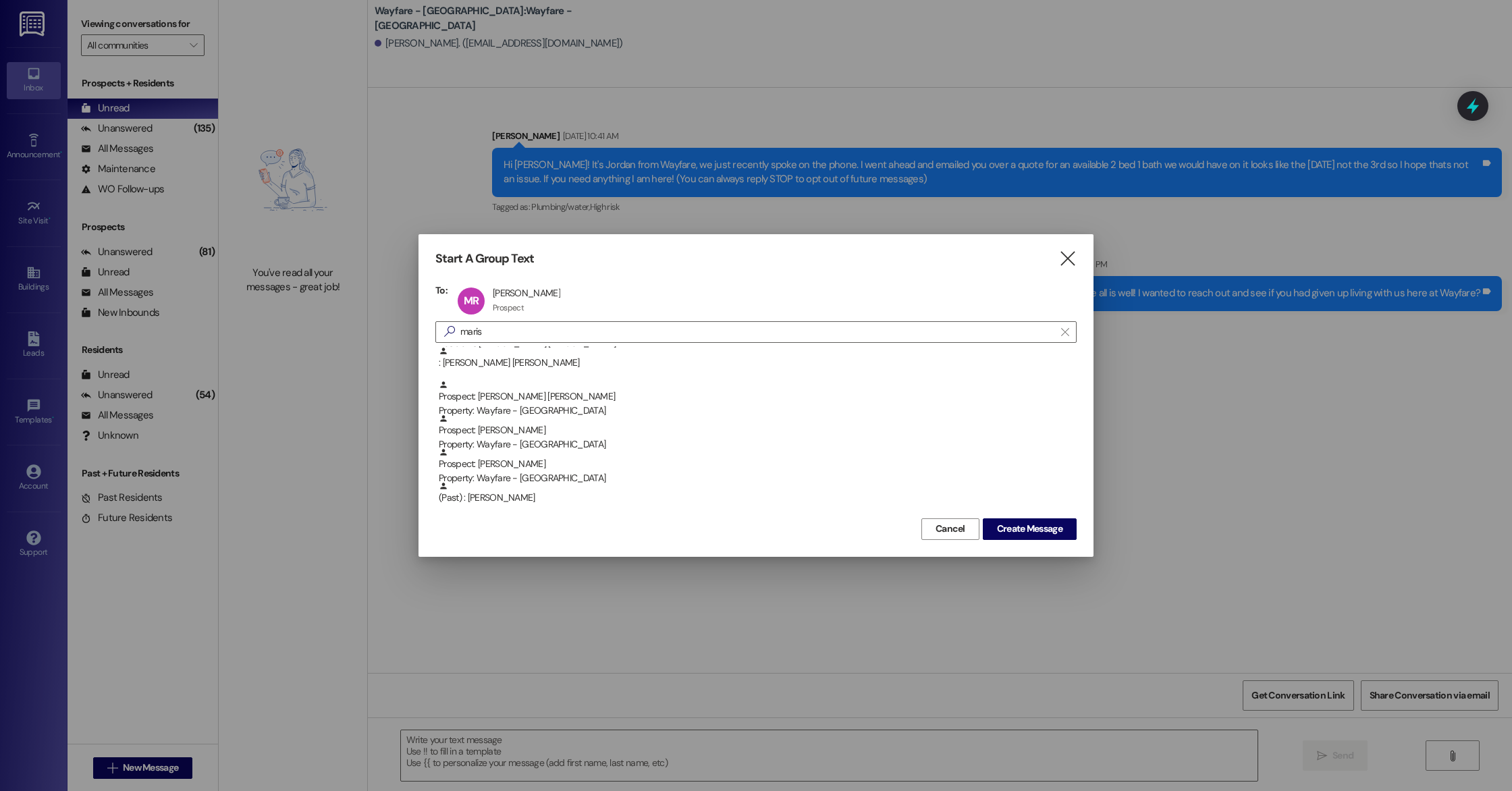
scroll to position [34, 0]
click at [1049, 520] on button "Create Message" at bounding box center [1029, 529] width 94 height 22
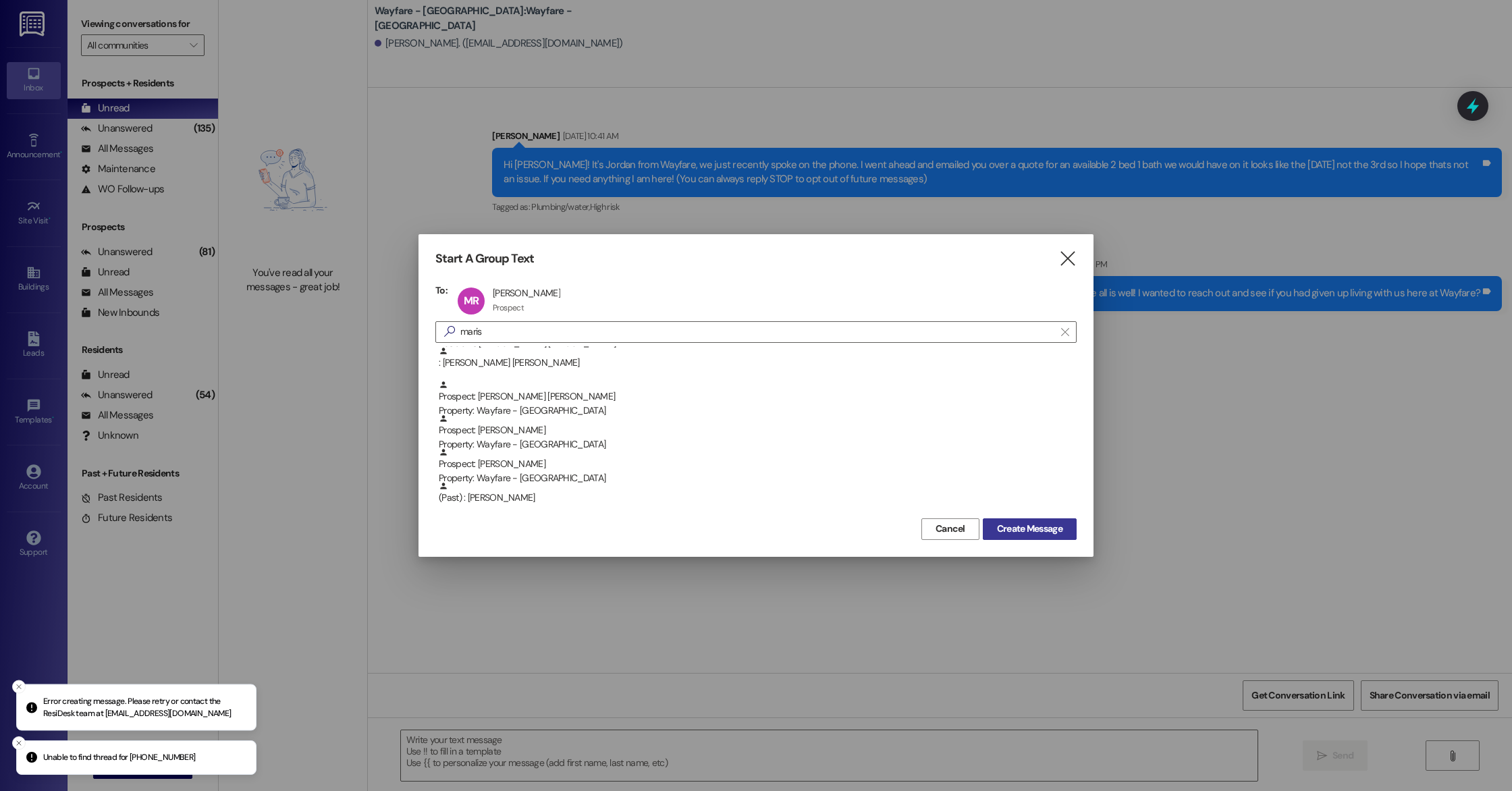
click at [1046, 531] on span "Create Message" at bounding box center [1029, 529] width 65 height 14
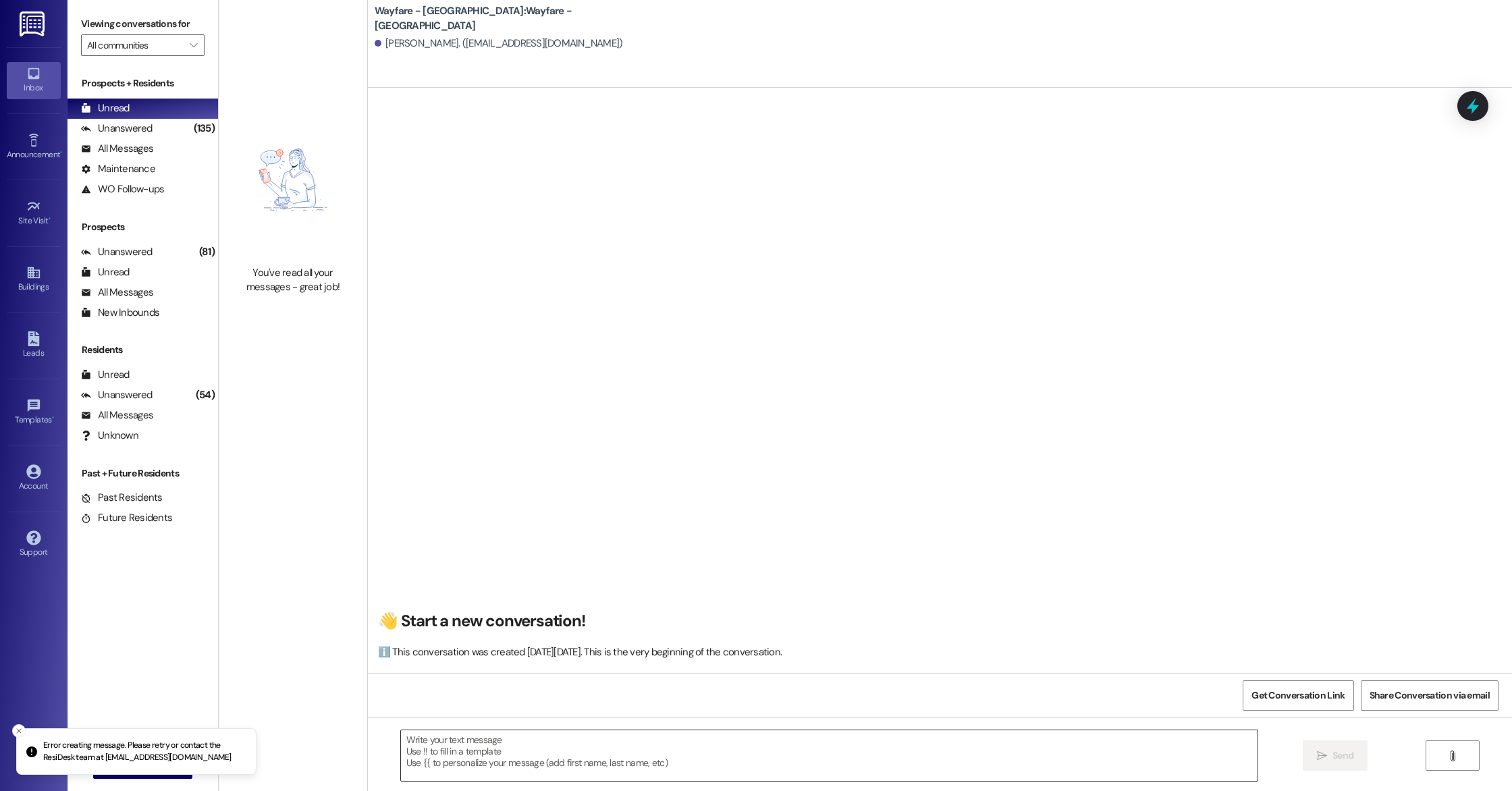
click at [461, 746] on textarea at bounding box center [829, 755] width 857 height 50
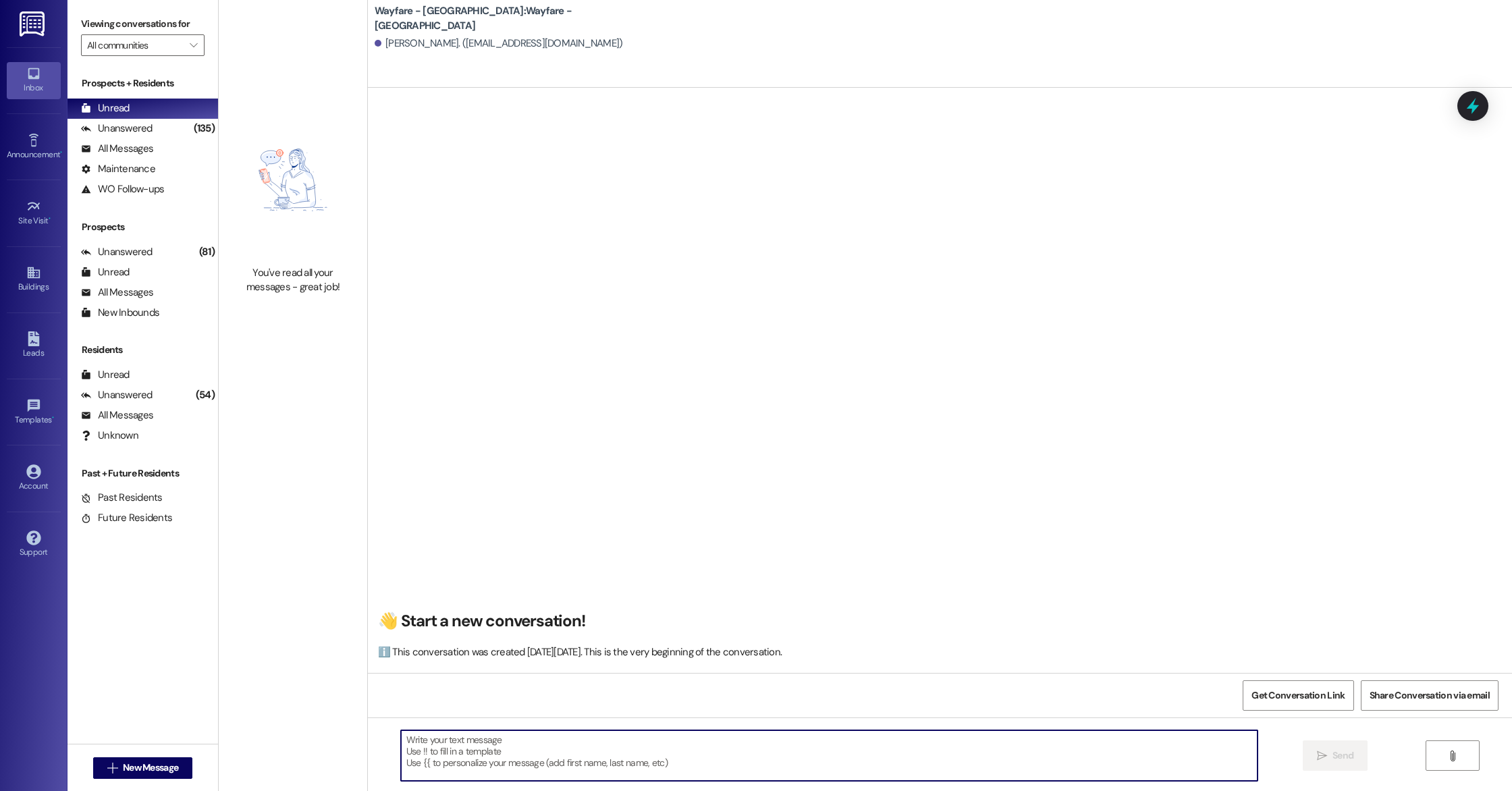
paste textarea "Hi Marissa, this is Arianna from Wayfare Cibolo Hills Apartments! We spoke a li…"
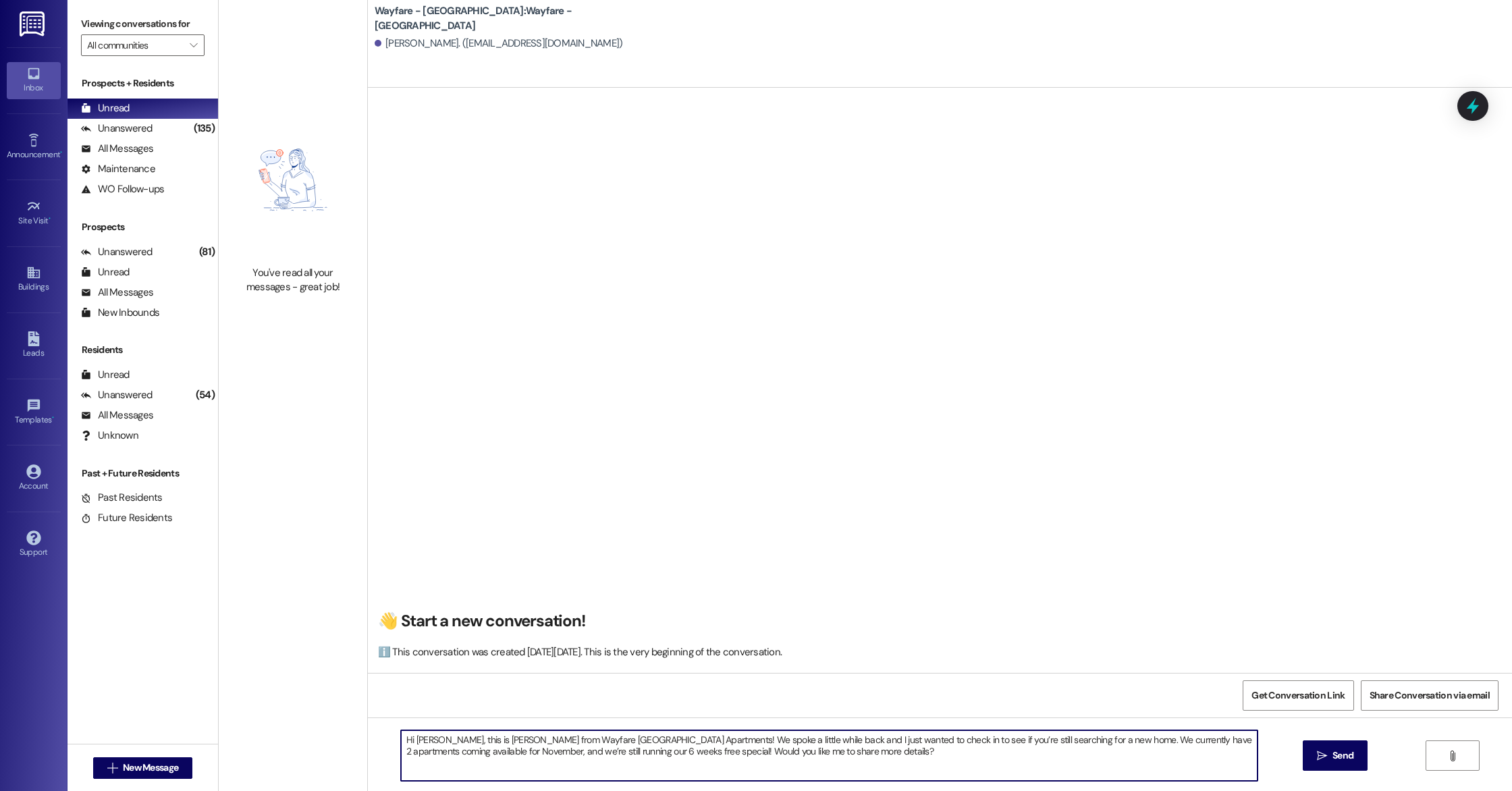
click at [815, 756] on textarea "Hi Marissa, this is Arianna from Wayfare Cibolo Hills Apartments! We spoke a li…" at bounding box center [829, 755] width 857 height 50
click at [770, 775] on textarea "Hi Marissa, this is Arianna from Wayfare Cibolo Hills Apartments! We spoke a li…" at bounding box center [829, 755] width 857 height 50
click at [816, 761] on textarea "Hi Marissa, this is Arianna from Wayfare Cibolo Hills Apartments! We spoke a li…" at bounding box center [829, 755] width 857 height 50
drag, startPoint x: 803, startPoint y: 753, endPoint x: 659, endPoint y: 758, distance: 144.1
click at [638, 756] on textarea "Hi Marissa, this is Arianna from Wayfare Cibolo Hills Apartments! We spoke a li…" at bounding box center [829, 755] width 857 height 50
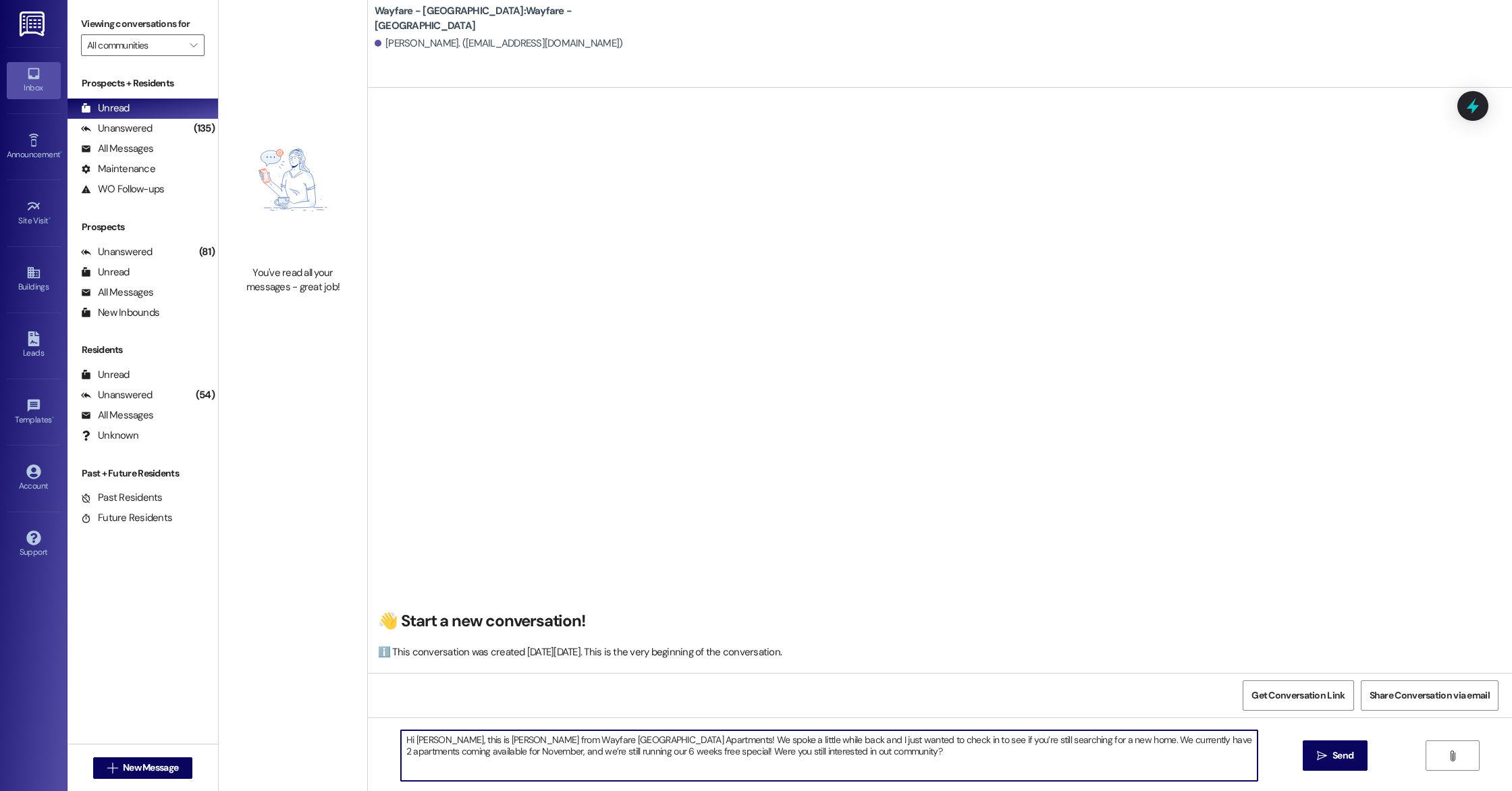
click at [754, 752] on textarea "Hi Marissa, this is Arianna from Wayfare Cibolo Hills Apartments! We spoke a li…" at bounding box center [829, 755] width 857 height 50
type textarea "Hi Marissa, this is Arianna from Wayfare Cibolo Hills Apartments! We spoke a li…"
click at [1334, 755] on span "Send" at bounding box center [1343, 755] width 21 height 14
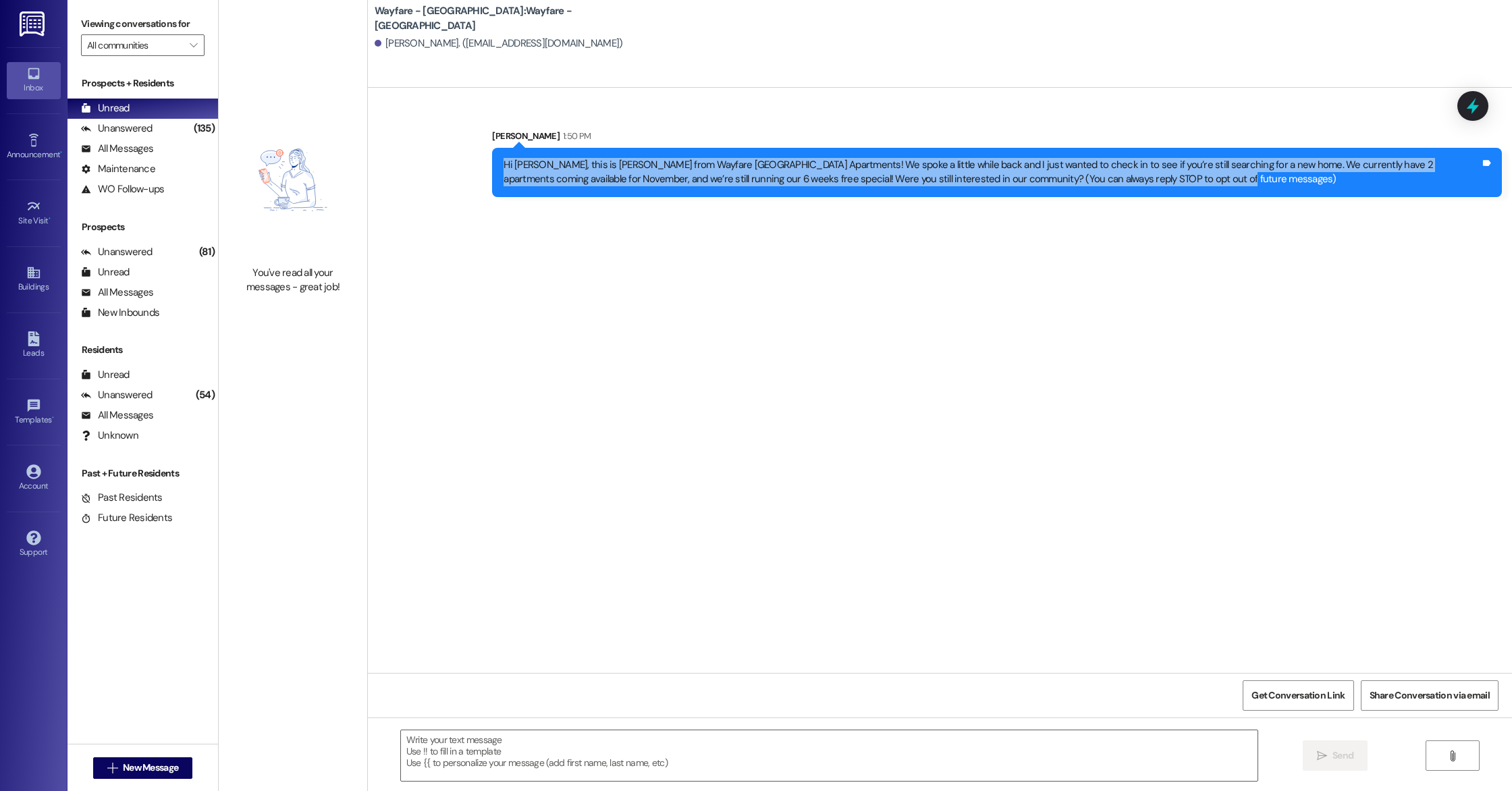
drag, startPoint x: 493, startPoint y: 162, endPoint x: 1192, endPoint y: 175, distance: 699.1
click at [1192, 175] on div "Hi Marissa, this is Arianna from Wayfare Cibolo Hills Apartments! We spoke a li…" at bounding box center [992, 173] width 980 height 29
copy div "Hi Marissa, this is Arianna from Wayfare Cibolo Hills Apartments! We spoke a li…"
